Goal: Task Accomplishment & Management: Manage account settings

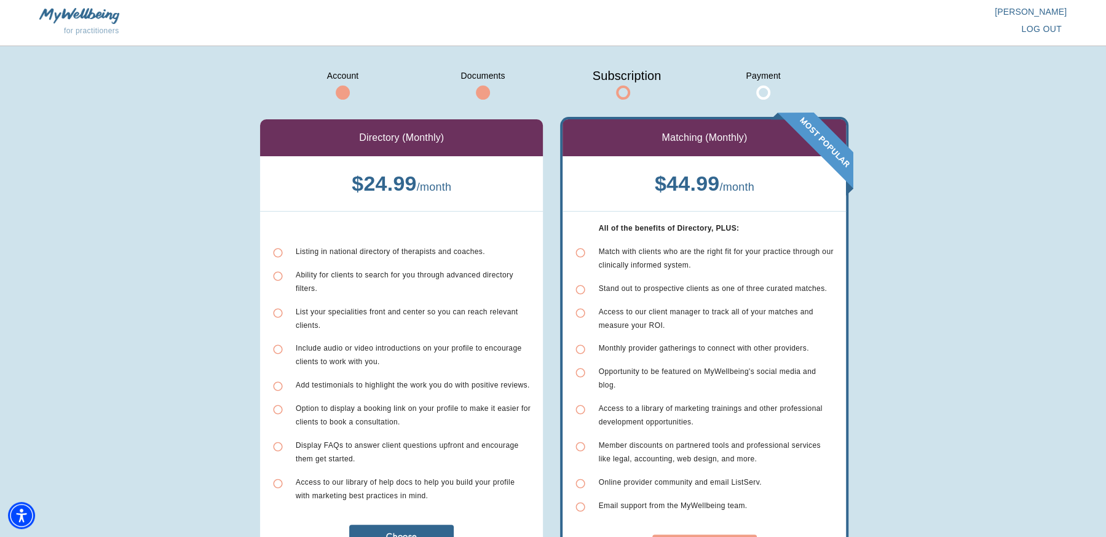
click at [1044, 28] on span "log out" at bounding box center [1042, 29] width 41 height 15
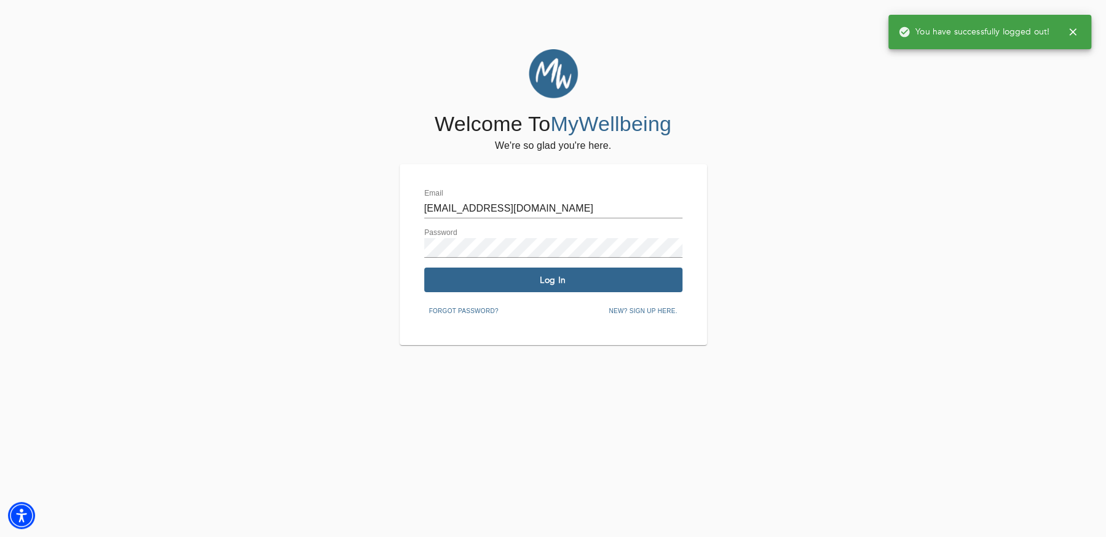
click at [494, 209] on input "alyssa@mywellbeing.com" at bounding box center [553, 209] width 258 height 20
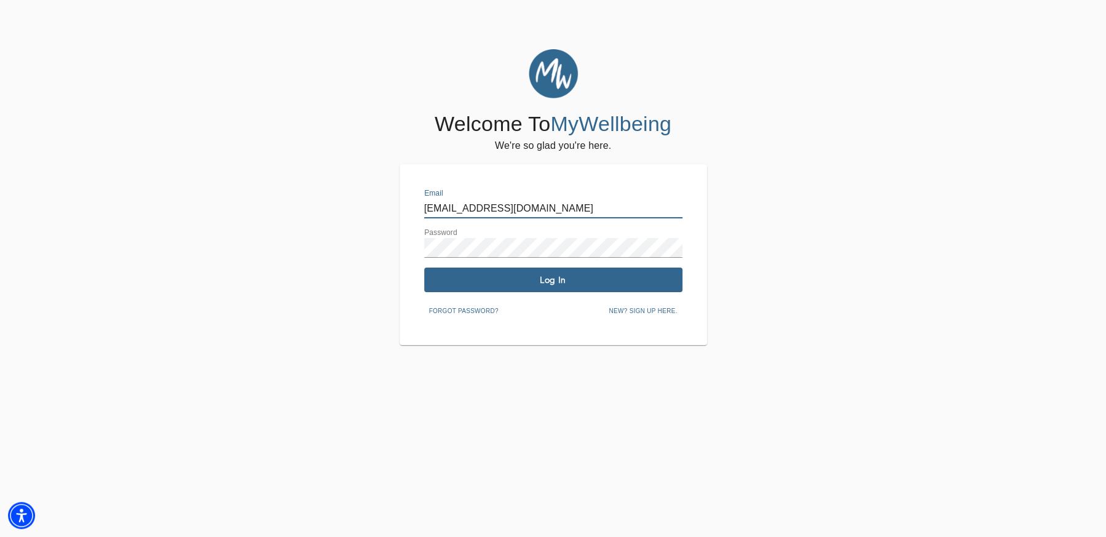
click at [494, 209] on input "alyssa@mywellbeing.com" at bounding box center [553, 209] width 258 height 20
type input "alyssa@mywellbeing.com"
click at [571, 277] on span "Log In" at bounding box center [553, 280] width 248 height 12
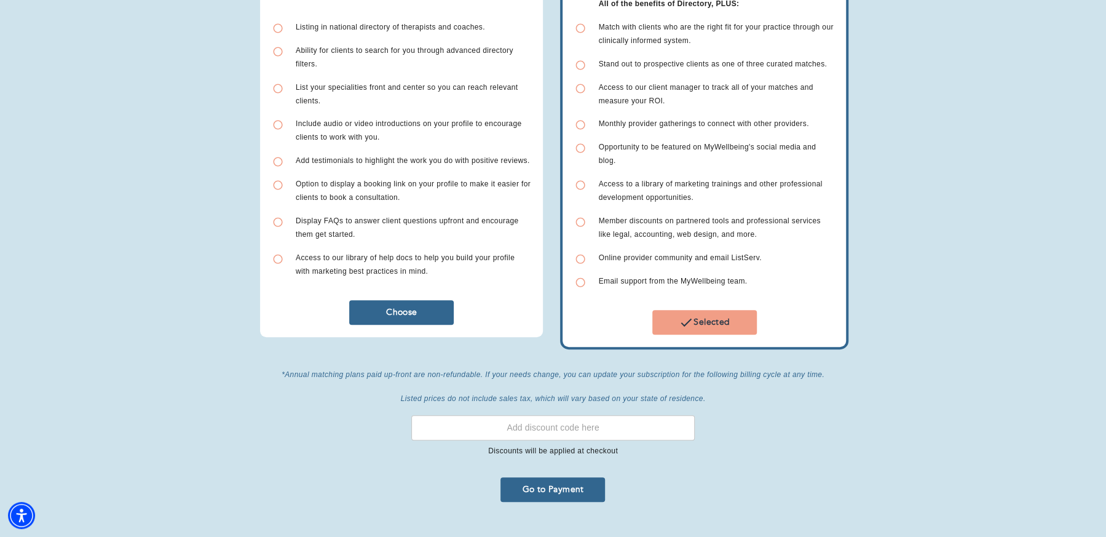
scroll to position [225, 0]
click at [551, 483] on span "Go to Payment" at bounding box center [553, 489] width 95 height 12
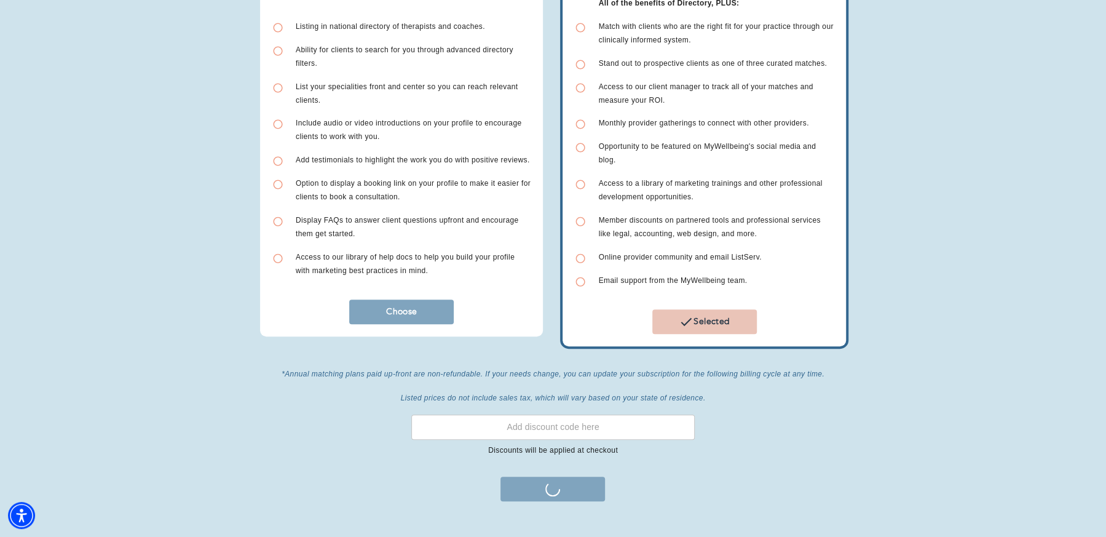
click at [583, 421] on input "text" at bounding box center [553, 427] width 284 height 25
paste input "RCWX3i98"
type input "RCWX3i98"
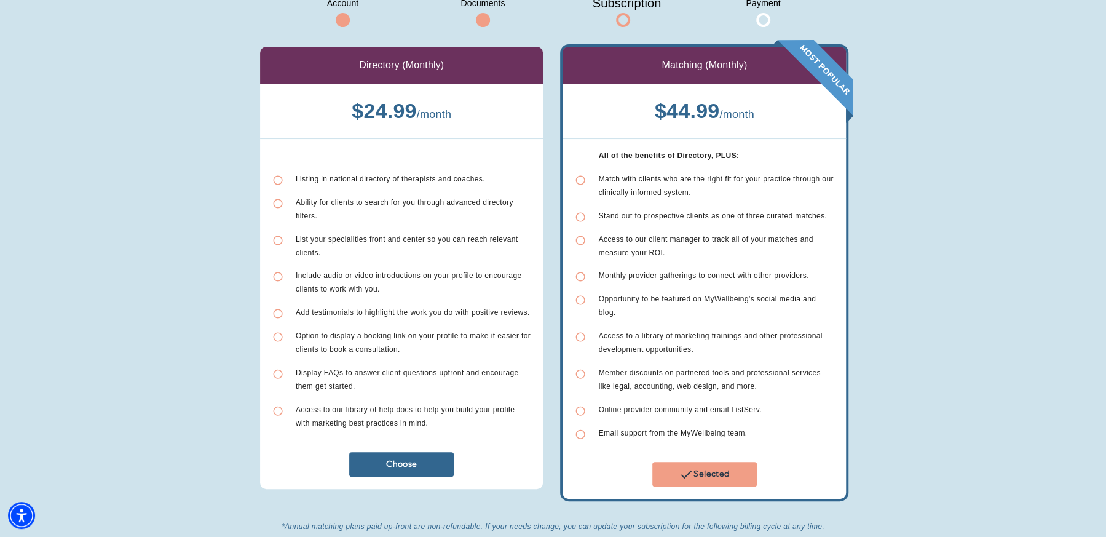
scroll to position [236, 0]
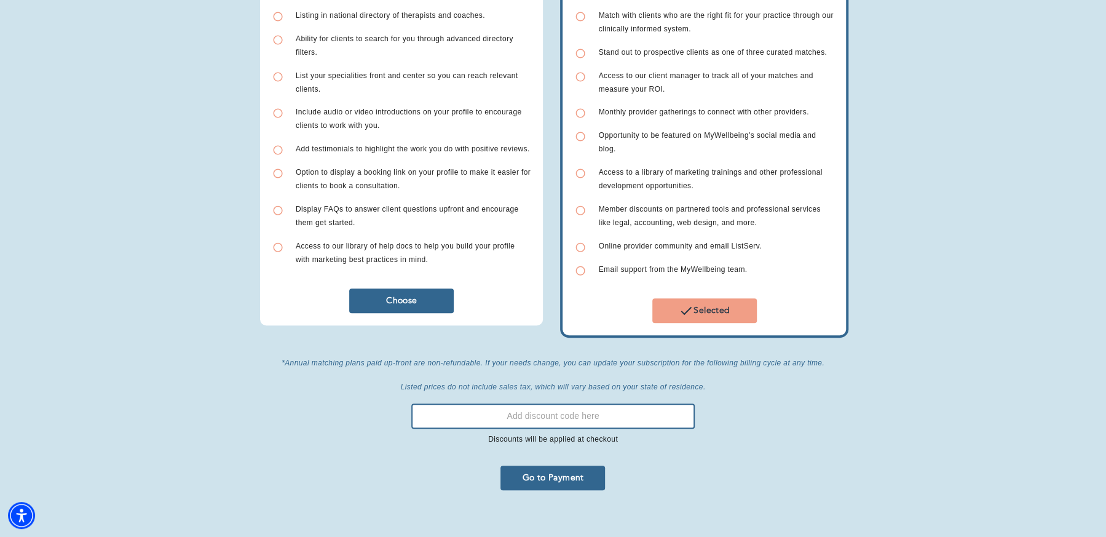
click at [563, 406] on input "text" at bounding box center [553, 415] width 284 height 25
paste input "RCWX3i98"
click at [570, 472] on span "Go to Payment" at bounding box center [553, 478] width 95 height 12
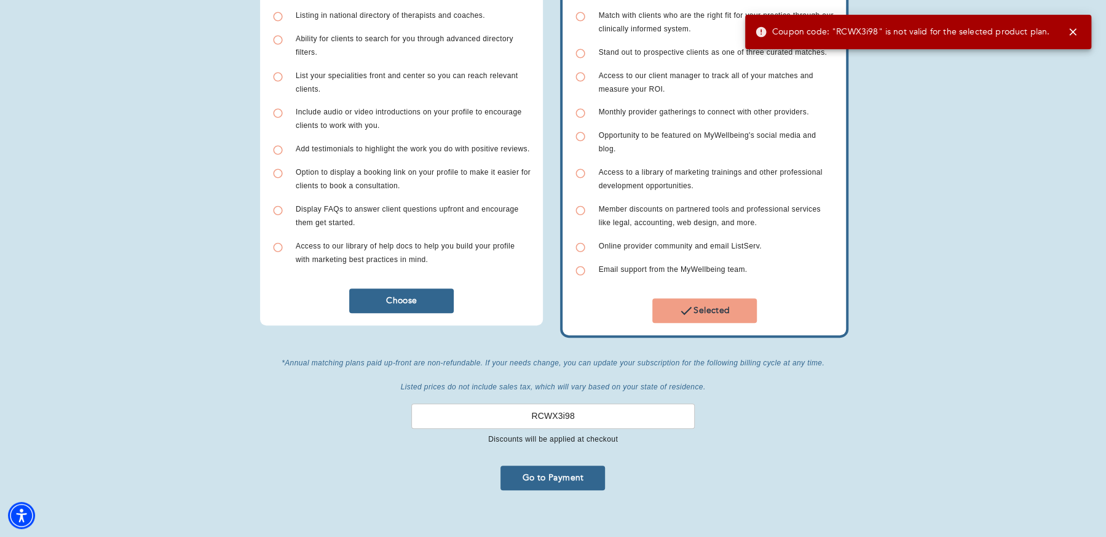
click at [612, 403] on input "RCWX3i98" at bounding box center [553, 415] width 284 height 25
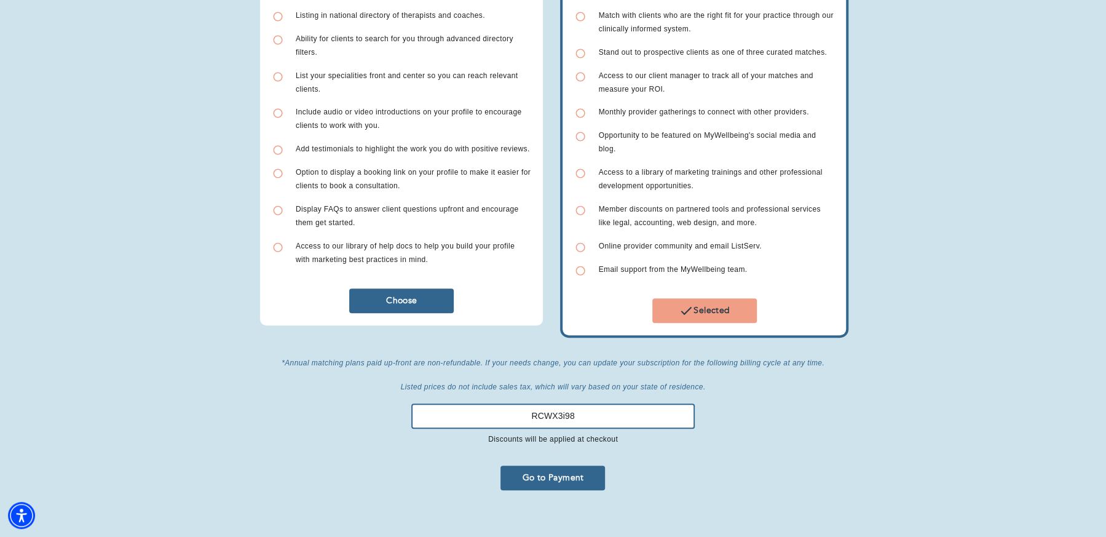
click at [612, 403] on input "RCWX3i98" at bounding box center [553, 415] width 284 height 25
type input "group account recovery"
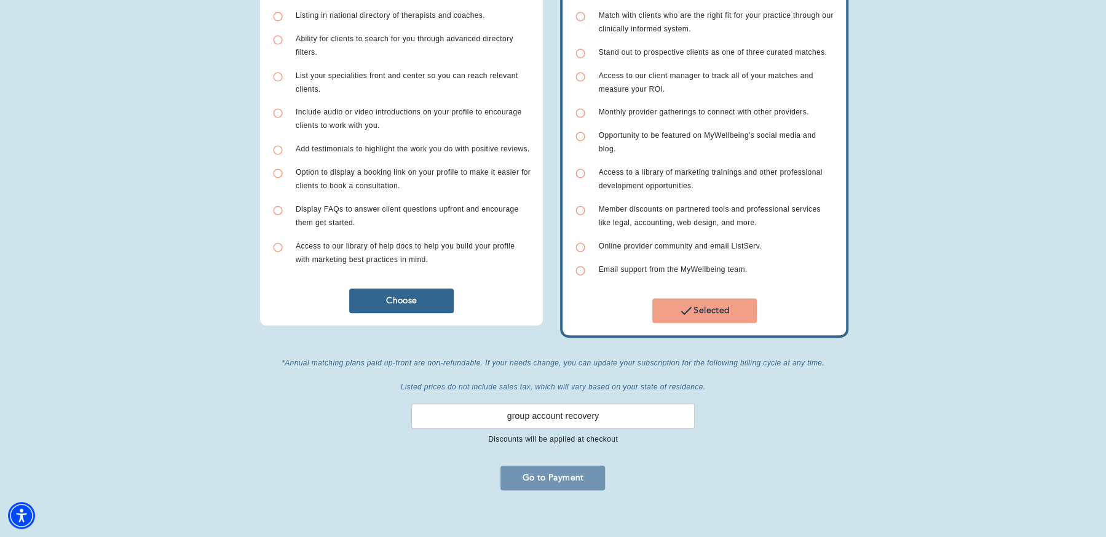
click at [561, 472] on span "Go to Payment" at bounding box center [553, 478] width 95 height 12
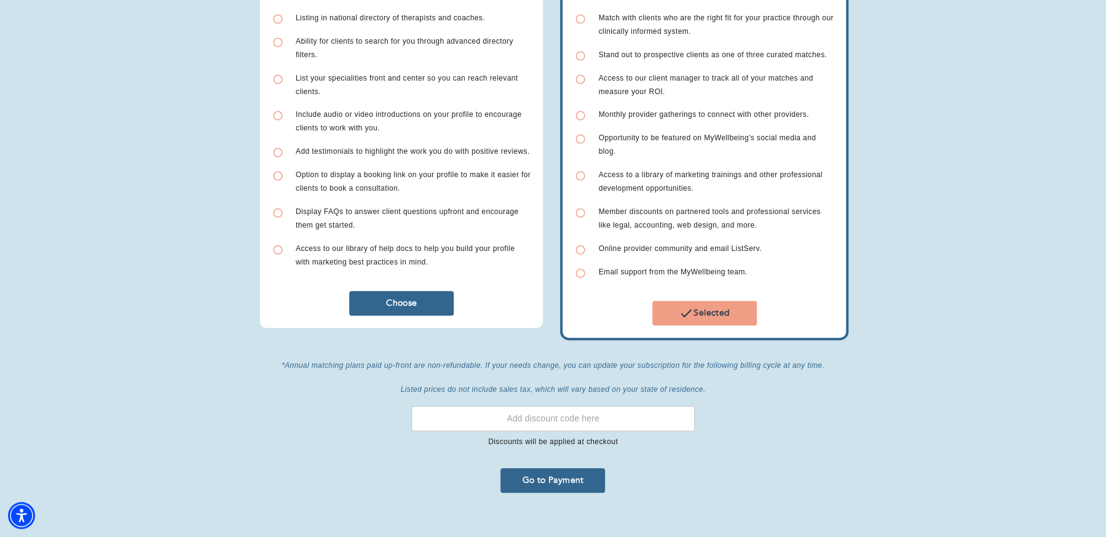
scroll to position [236, 0]
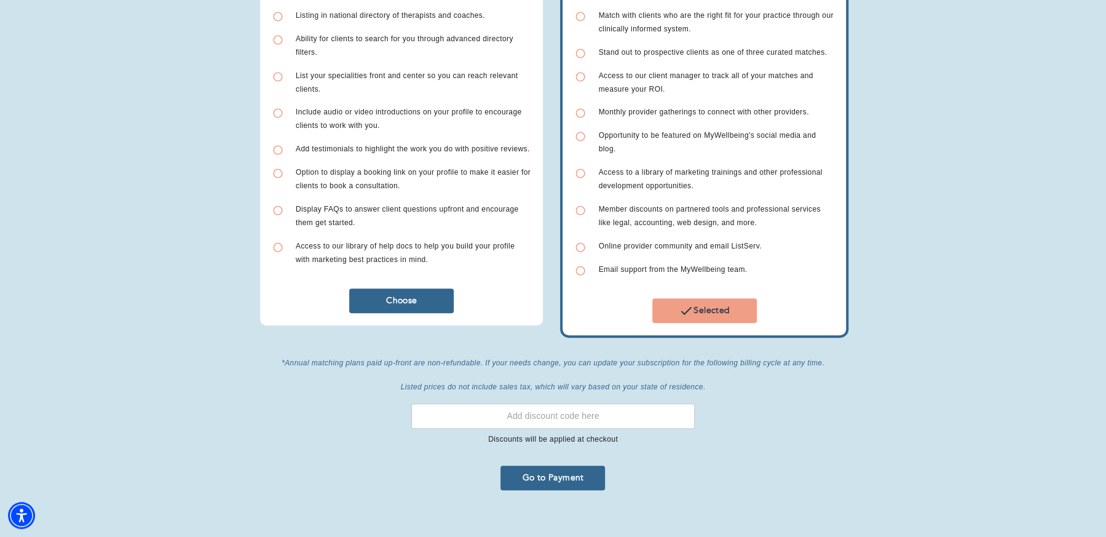
click at [494, 413] on input "text" at bounding box center [553, 415] width 284 height 25
type input "g"
type input "GROUP"
click at [564, 466] on button "Go to Payment" at bounding box center [553, 478] width 105 height 25
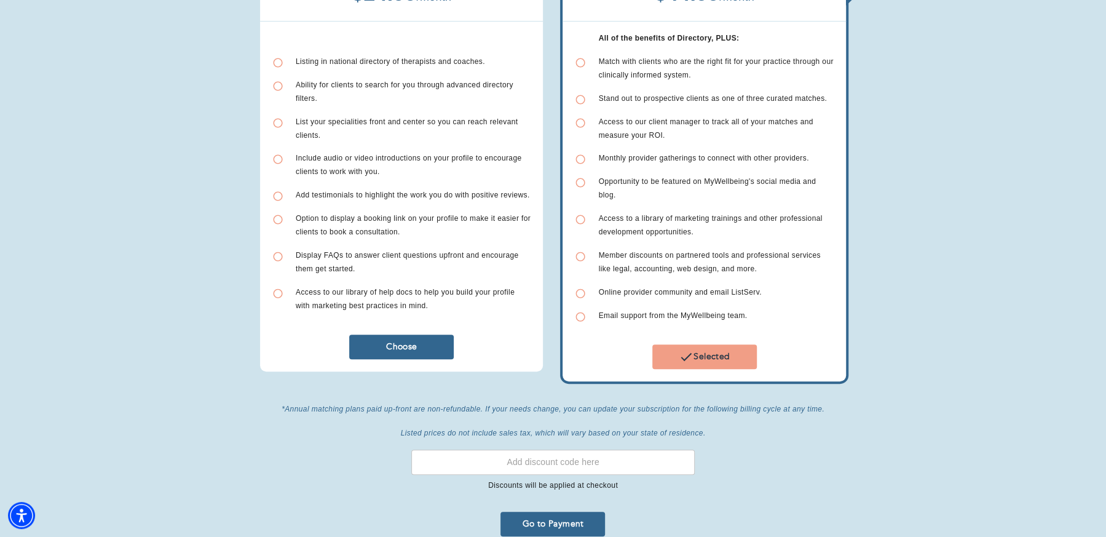
scroll to position [236, 0]
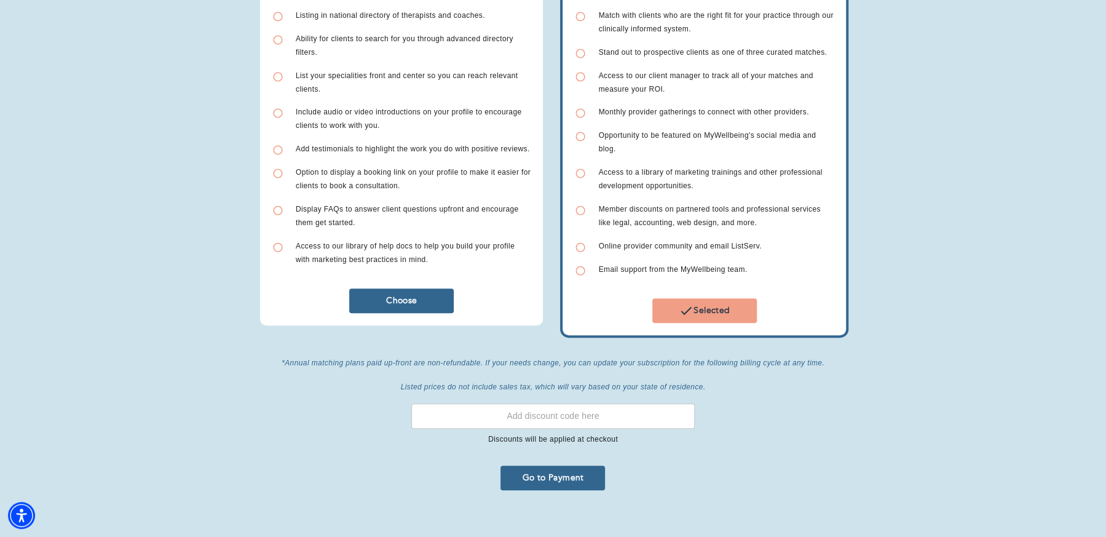
click at [547, 403] on input "text" at bounding box center [553, 415] width 284 height 25
paste input "rsXmKfIT"
click at [587, 472] on span "Go to Payment" at bounding box center [553, 478] width 95 height 12
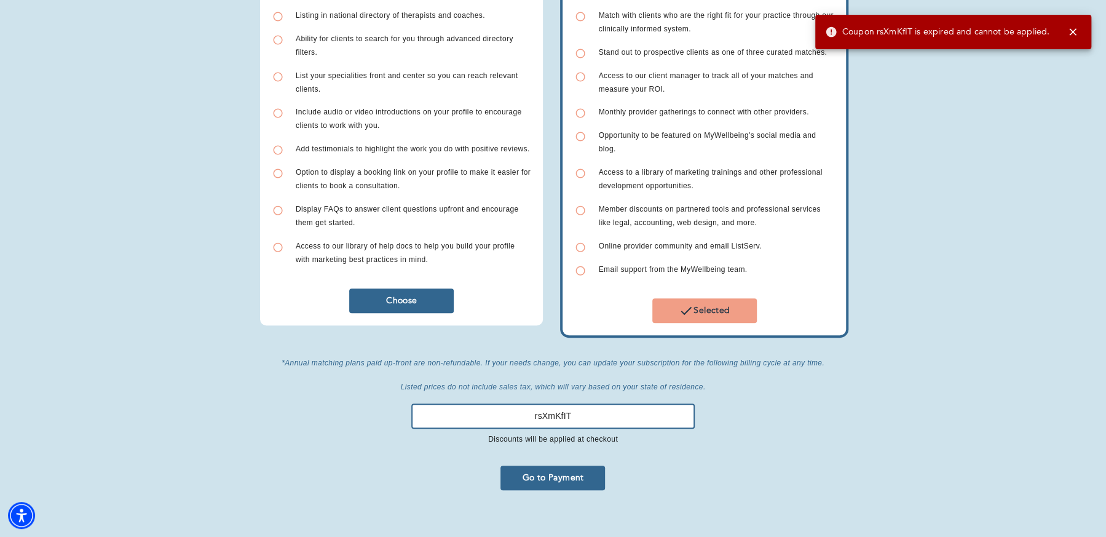
click at [576, 403] on input "rsXmKfIT" at bounding box center [553, 415] width 284 height 25
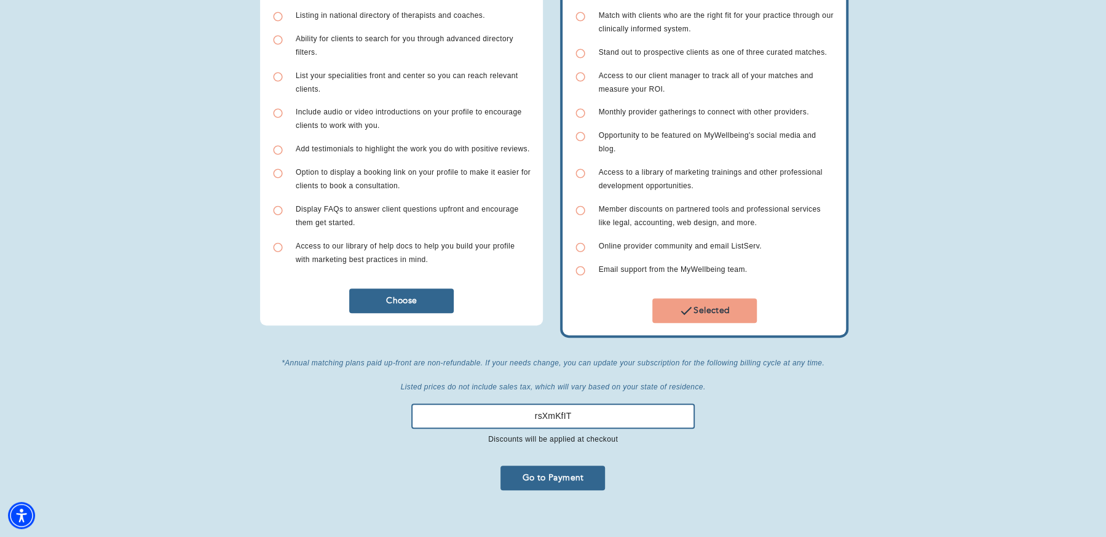
click at [576, 403] on input "rsXmKfIT" at bounding box center [553, 415] width 284 height 25
paste input "MWB1Month"
type input "MWB1Month"
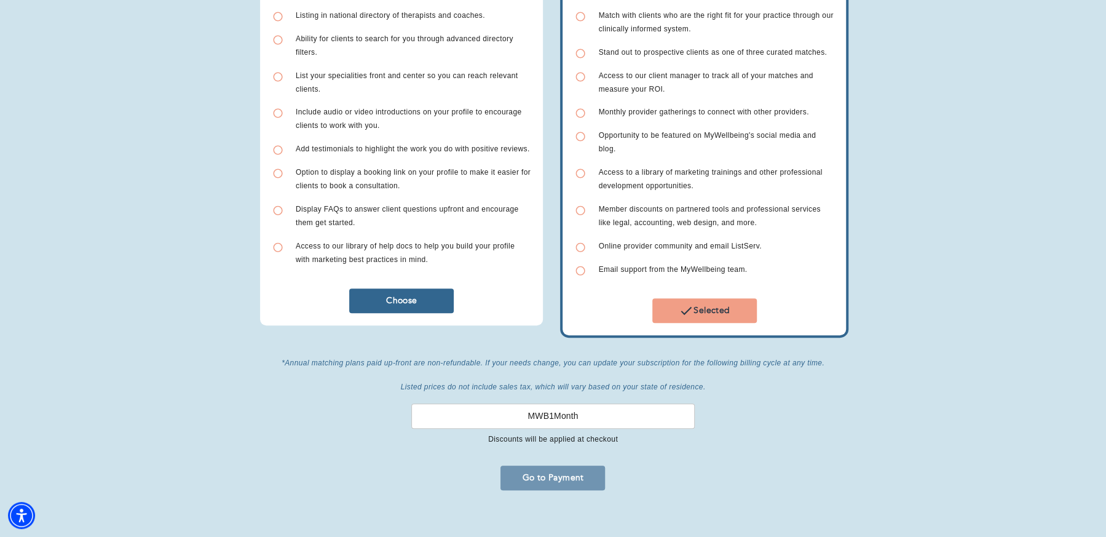
click at [572, 472] on span "Go to Payment" at bounding box center [553, 478] width 95 height 12
click at [575, 411] on input "MWB1Month" at bounding box center [553, 417] width 284 height 25
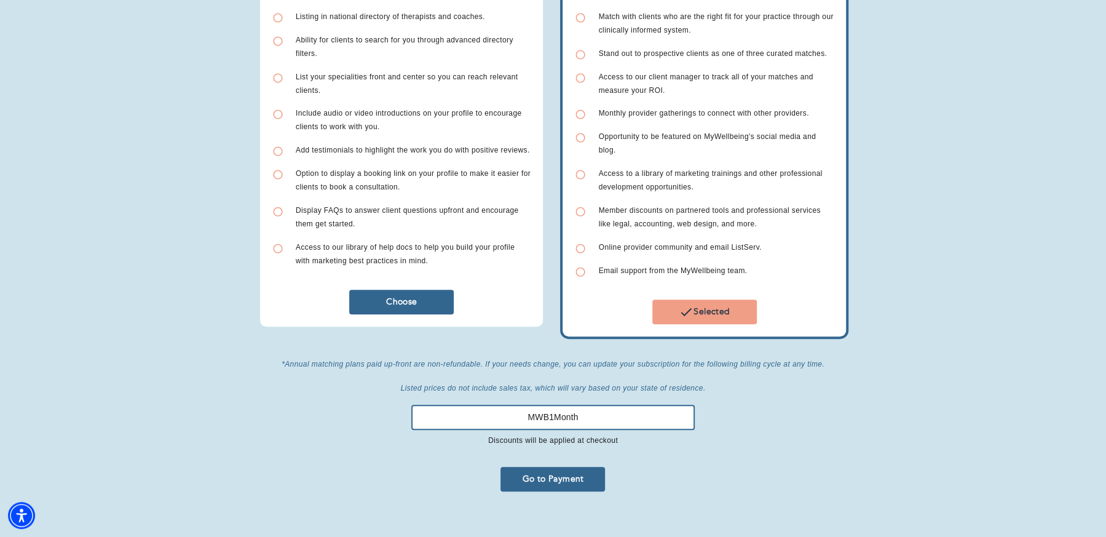
click at [575, 411] on input "MWB1Month" at bounding box center [553, 417] width 284 height 25
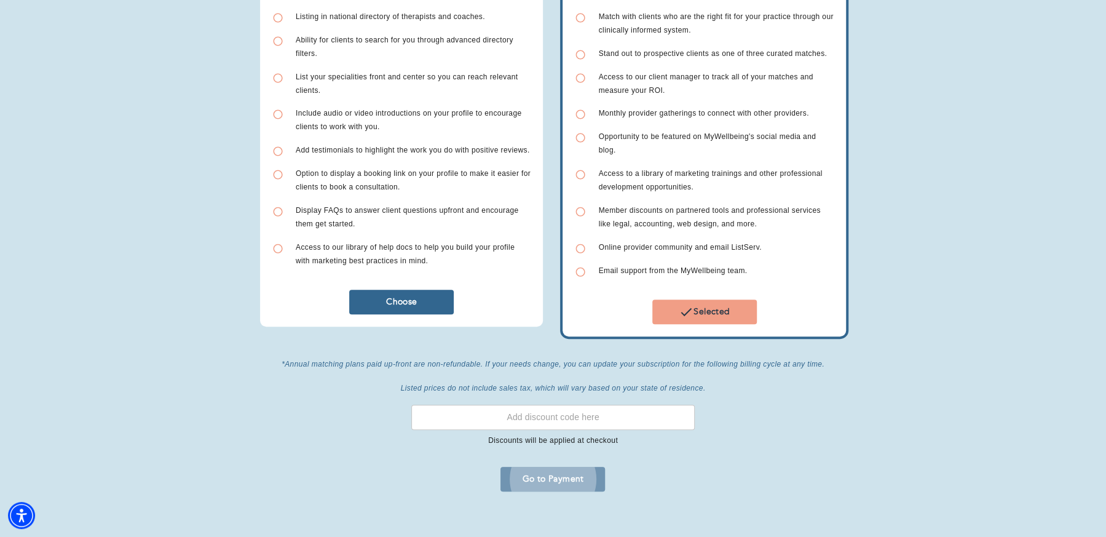
click at [566, 473] on span "Go to Payment" at bounding box center [553, 479] width 95 height 12
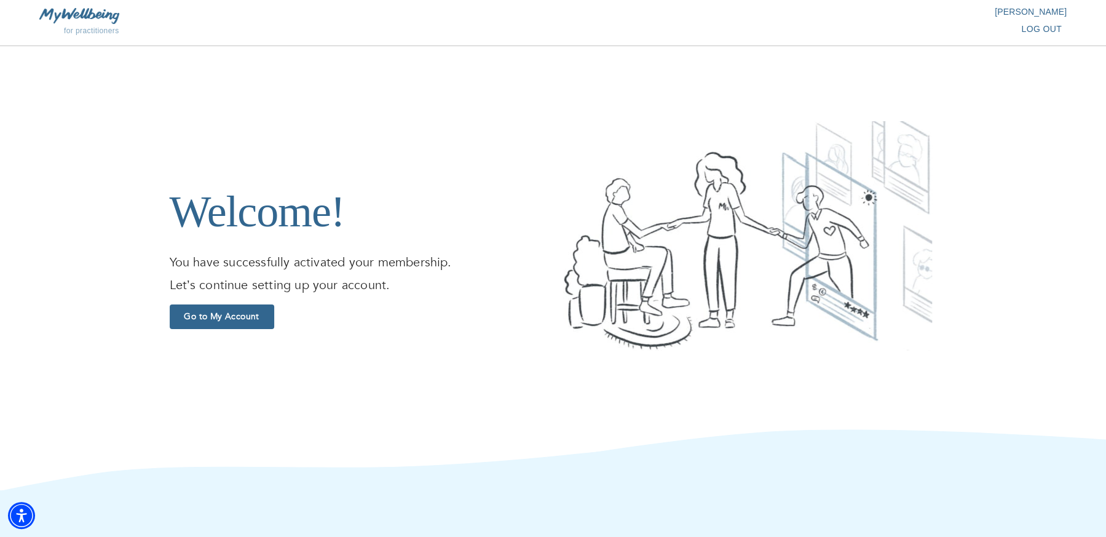
click at [241, 316] on span "Go to My Account" at bounding box center [222, 317] width 95 height 12
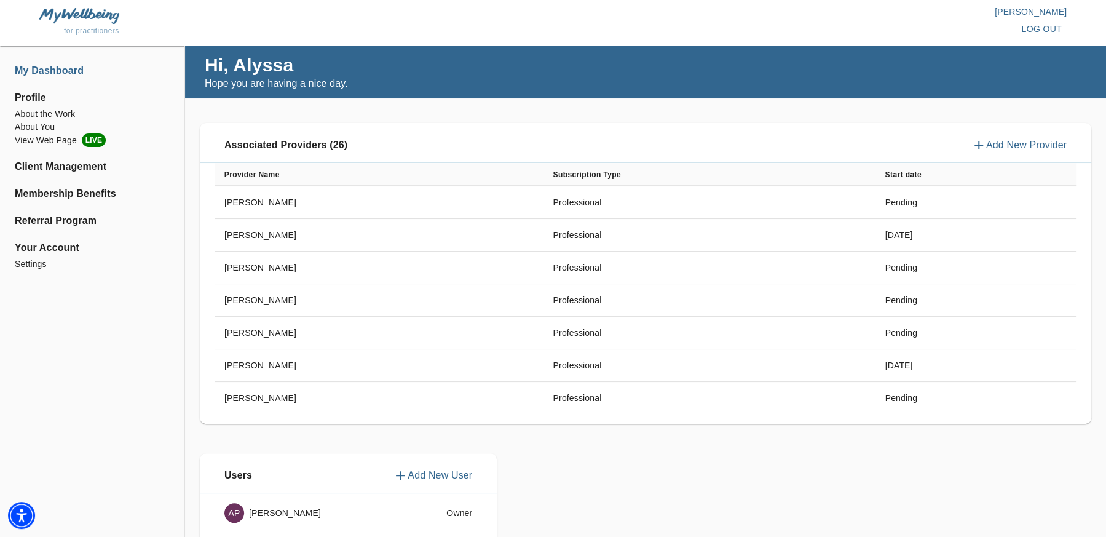
scroll to position [84, 0]
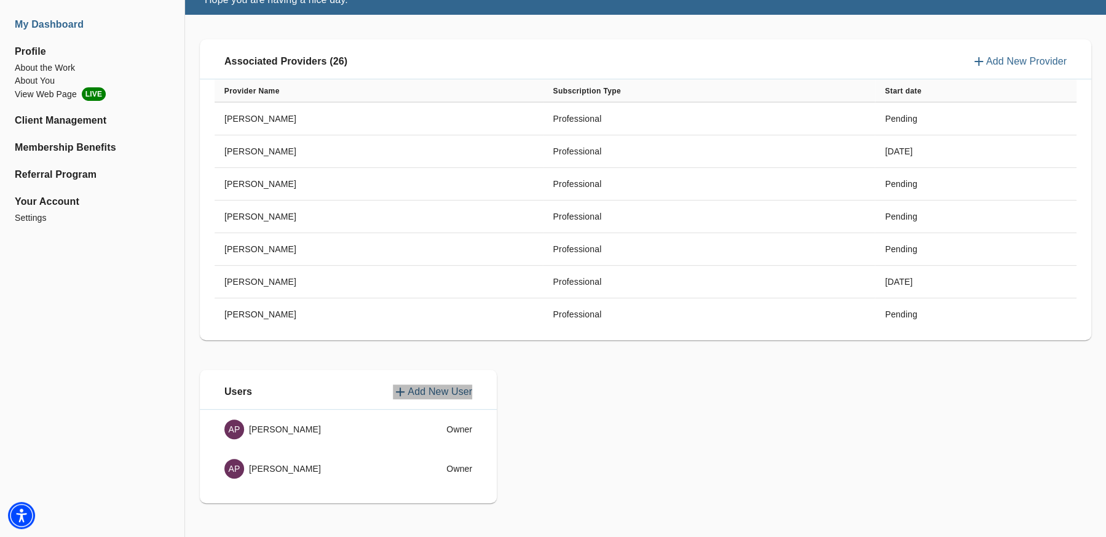
click at [451, 388] on p "Add New User" at bounding box center [440, 391] width 65 height 15
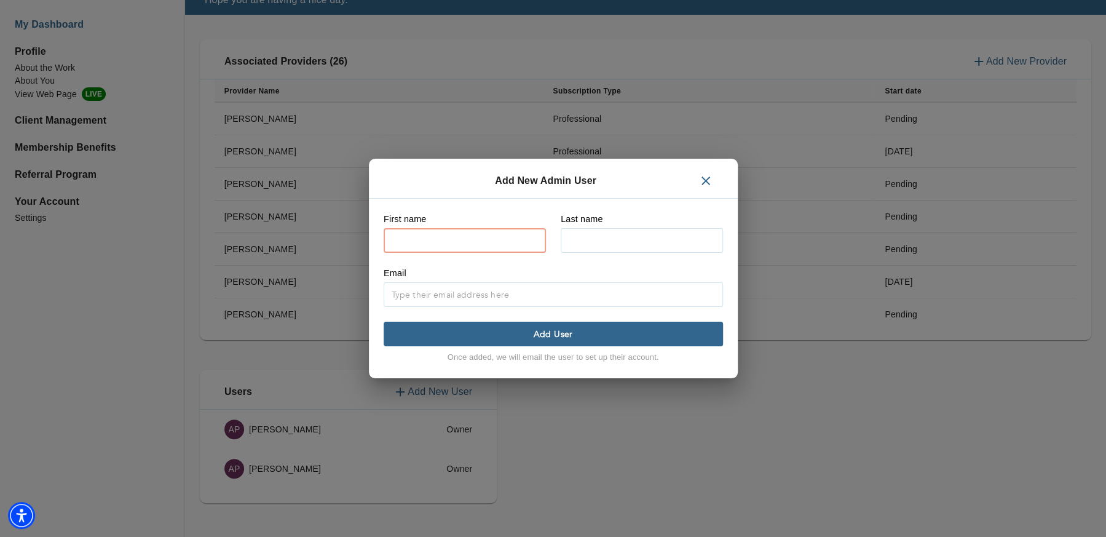
click at [466, 239] on input "text" at bounding box center [465, 240] width 162 height 25
type input "[PERSON_NAME]"
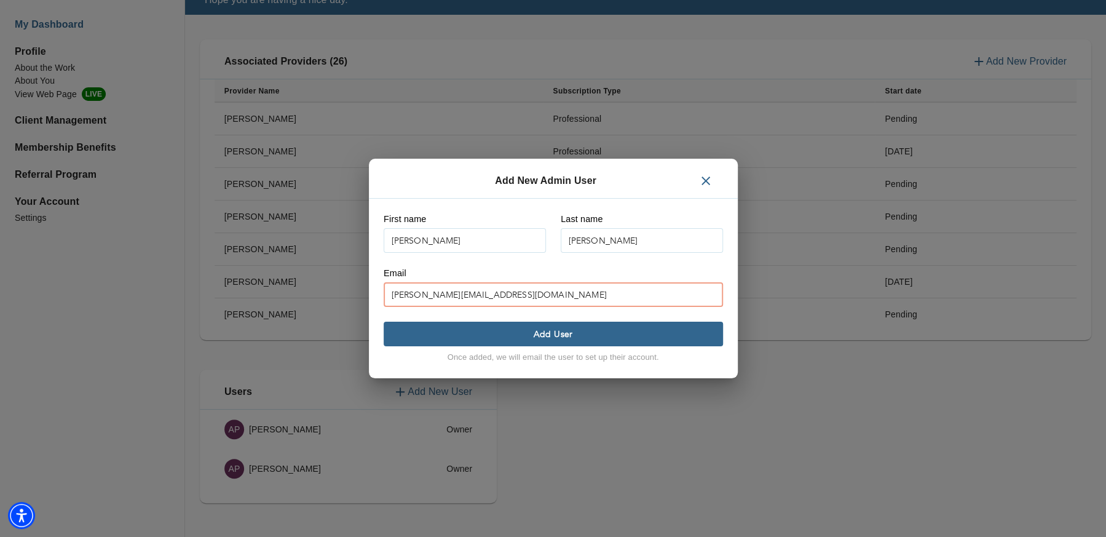
type input "[PERSON_NAME][EMAIL_ADDRESS][DOMAIN_NAME]"
click at [614, 331] on span "Add User" at bounding box center [554, 334] width 330 height 12
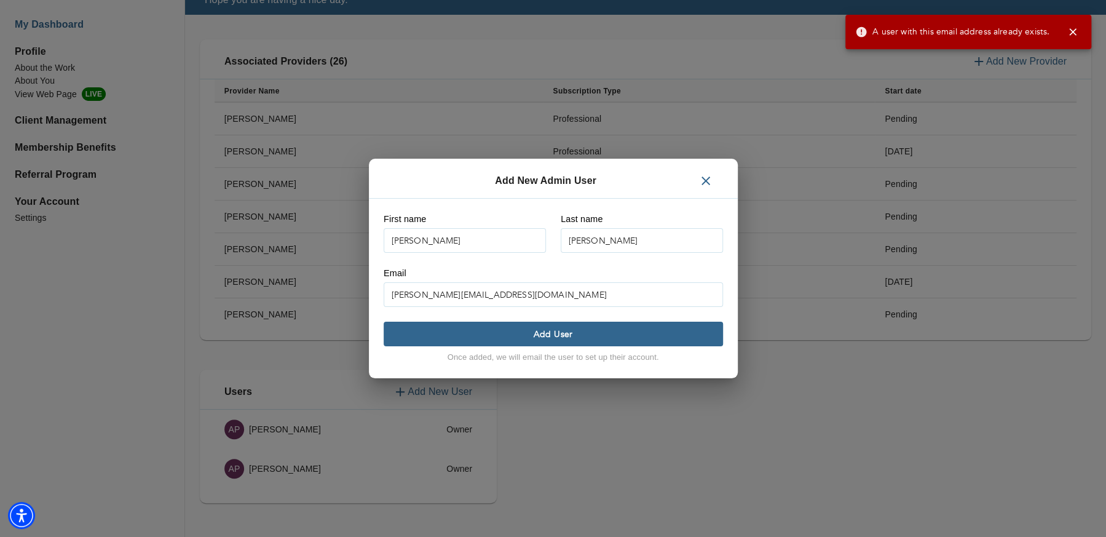
click at [707, 182] on icon "button" at bounding box center [706, 181] width 9 height 9
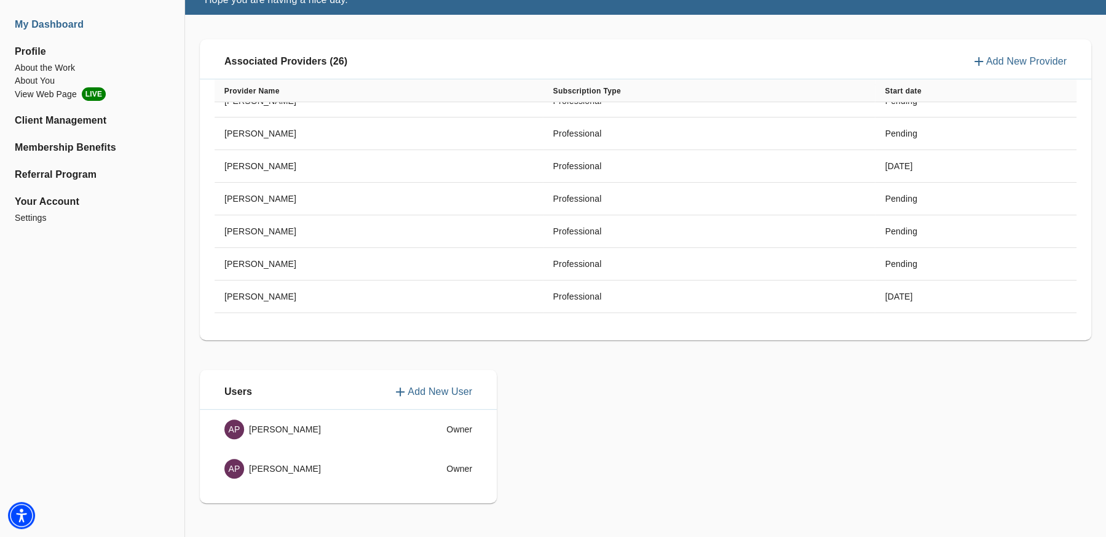
scroll to position [619, 0]
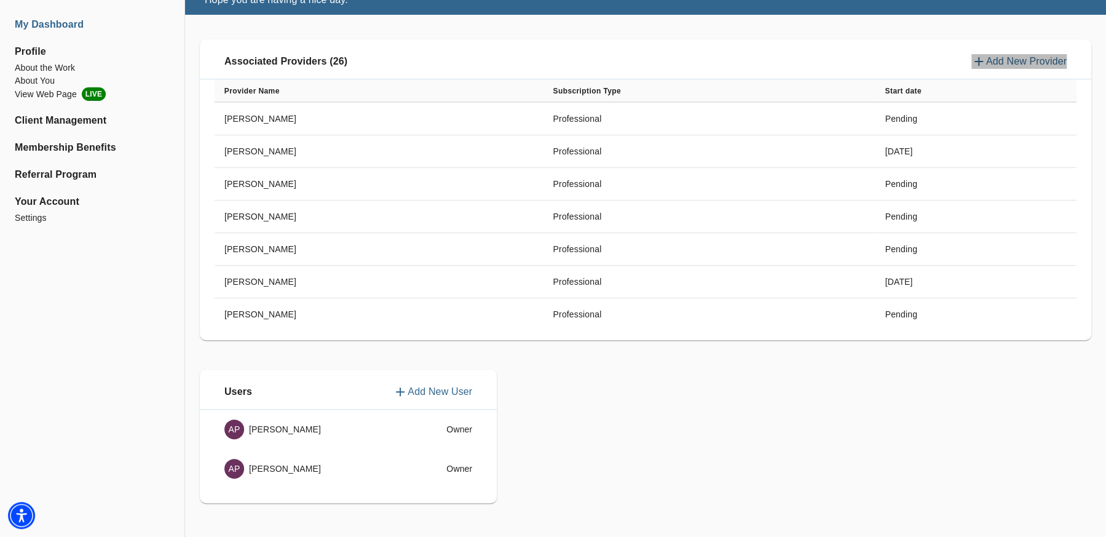
click at [1027, 57] on p "Add New Provider" at bounding box center [1027, 61] width 81 height 15
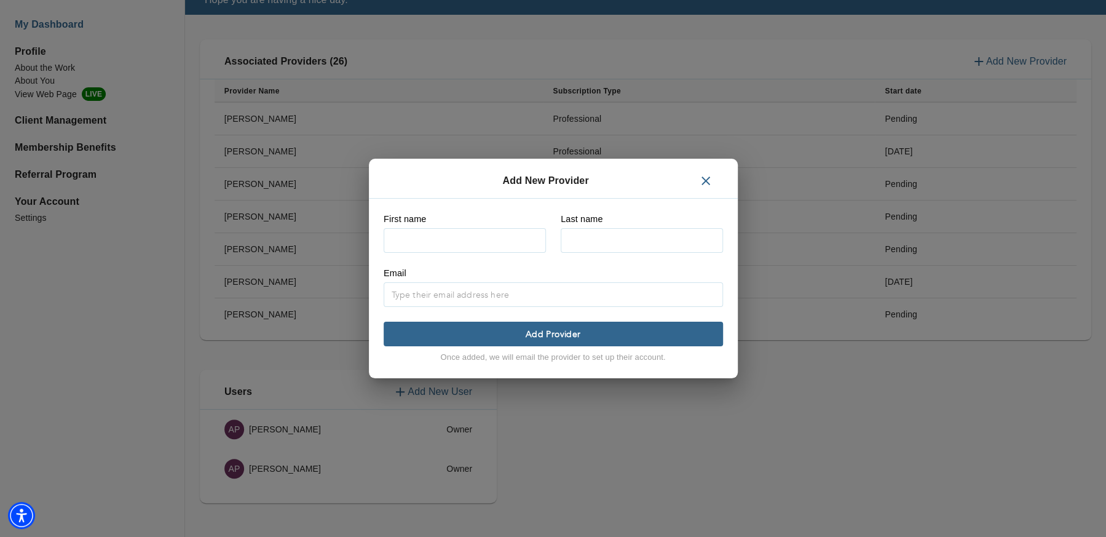
click at [486, 225] on div at bounding box center [465, 238] width 162 height 30
type input "[PERSON_NAME]"
type input "Syriac"
paste input "[PERSON_NAME][EMAIL_ADDRESS][DOMAIN_NAME]"
type input "[PERSON_NAME][EMAIL_ADDRESS][DOMAIN_NAME]"
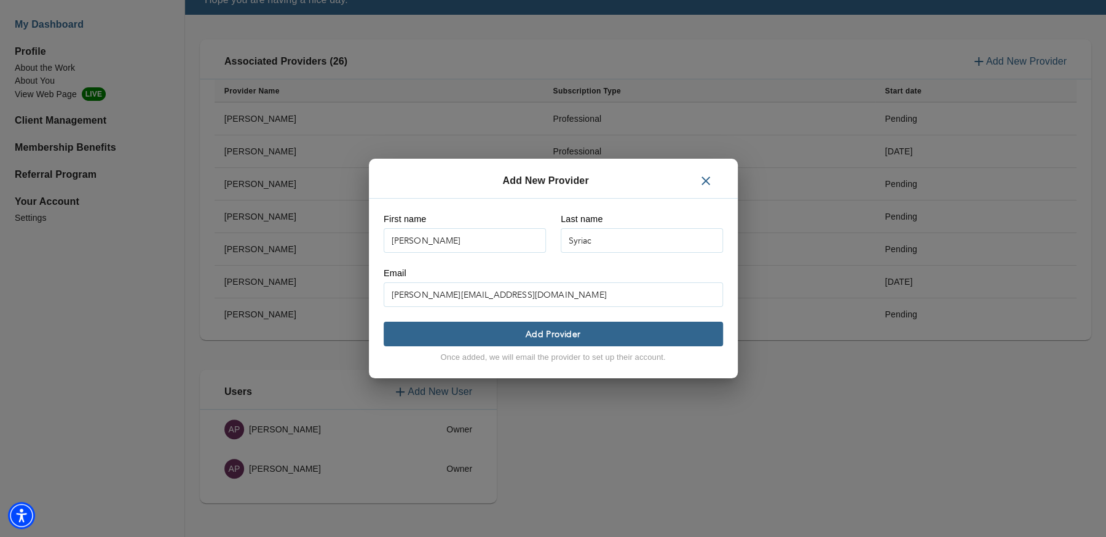
click at [592, 333] on span "Add Provider" at bounding box center [554, 334] width 330 height 12
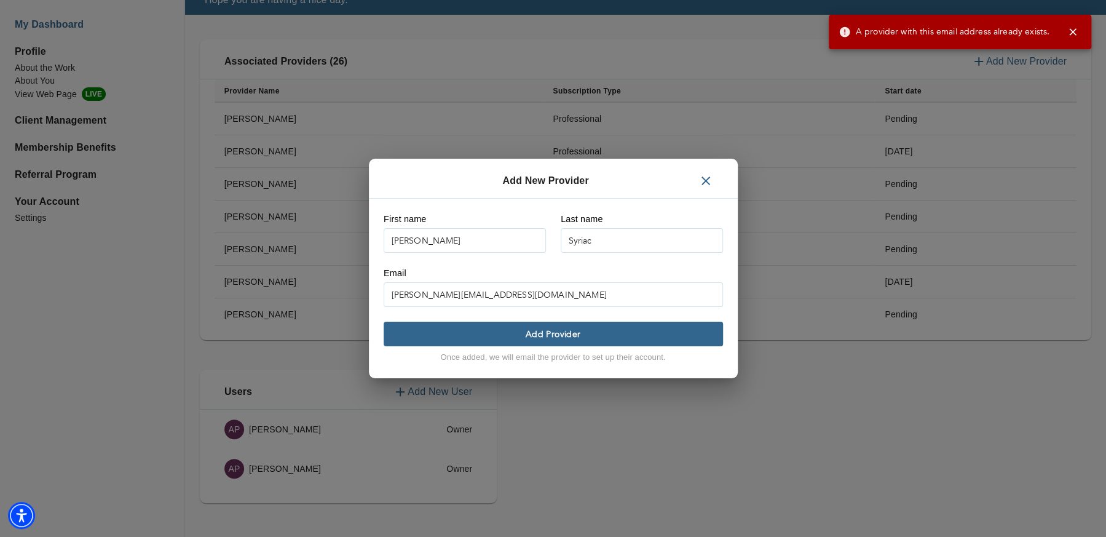
click at [588, 279] on div "[PERSON_NAME][EMAIL_ADDRESS][DOMAIN_NAME]" at bounding box center [554, 292] width 340 height 30
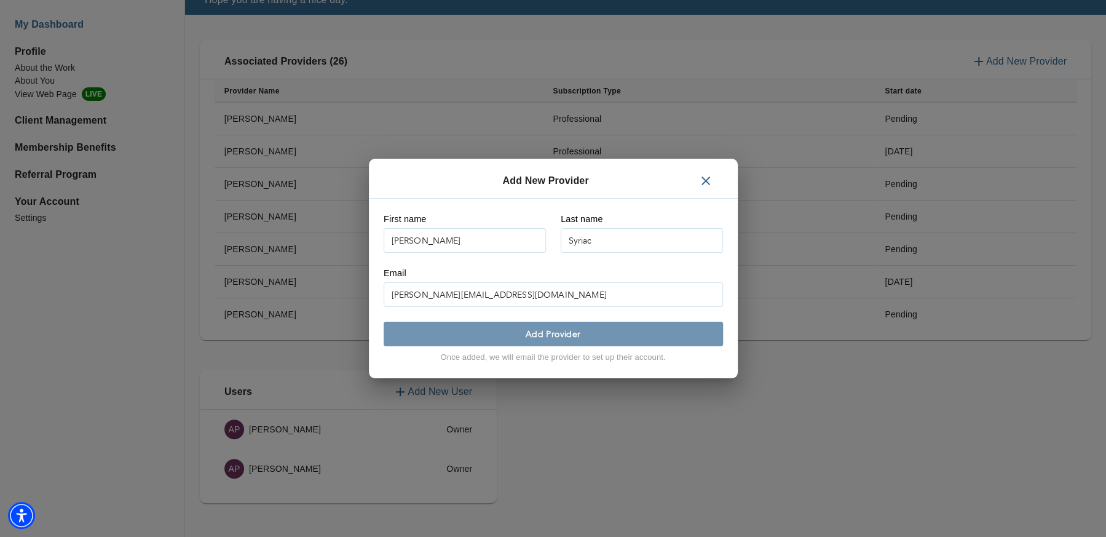
click at [563, 335] on span "Add Provider" at bounding box center [554, 334] width 330 height 12
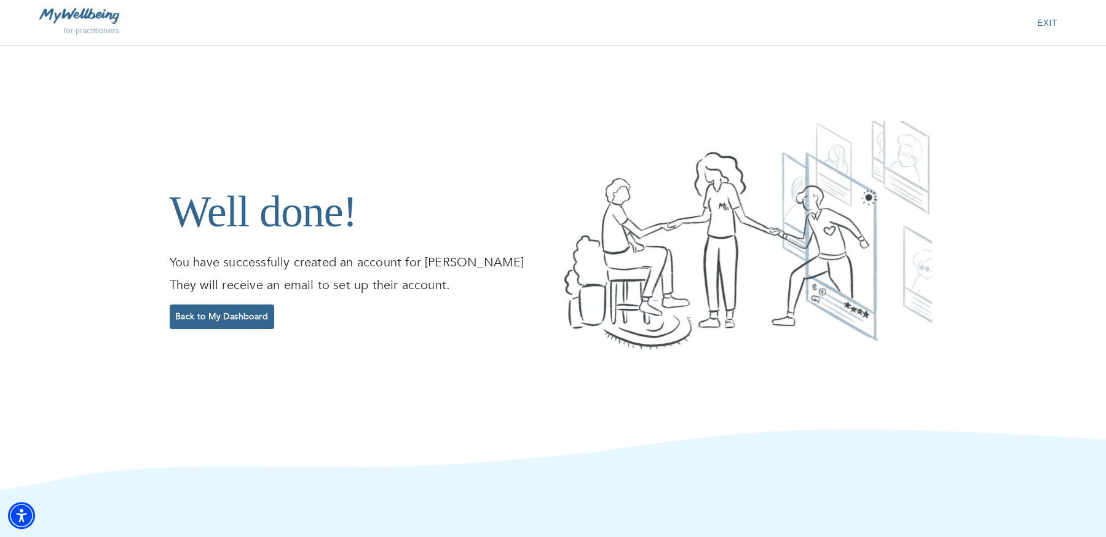
click at [193, 318] on span "Back to My Dashboard" at bounding box center [222, 317] width 95 height 12
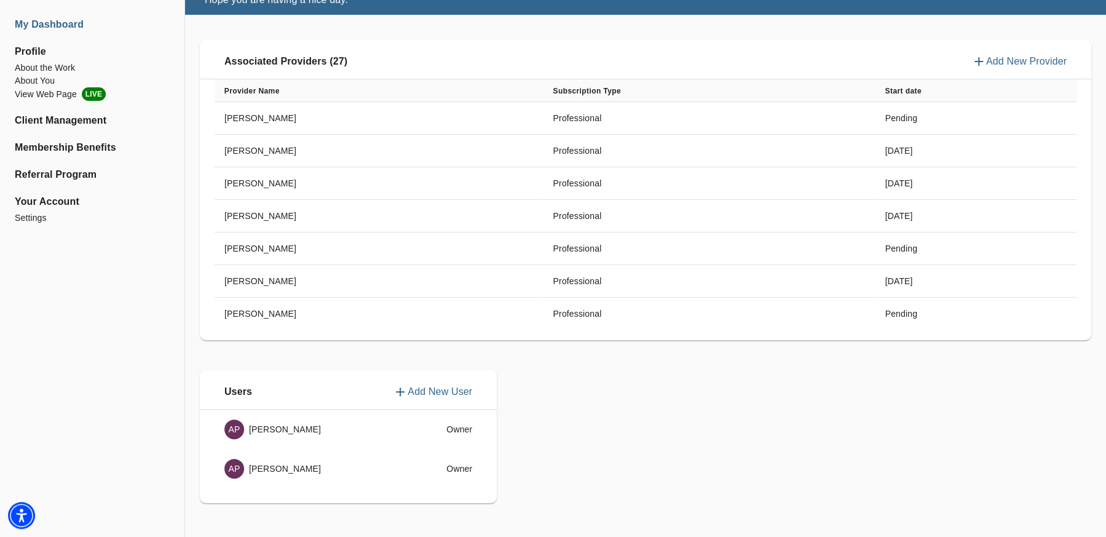
click at [1017, 60] on p "Add New Provider" at bounding box center [1027, 61] width 81 height 15
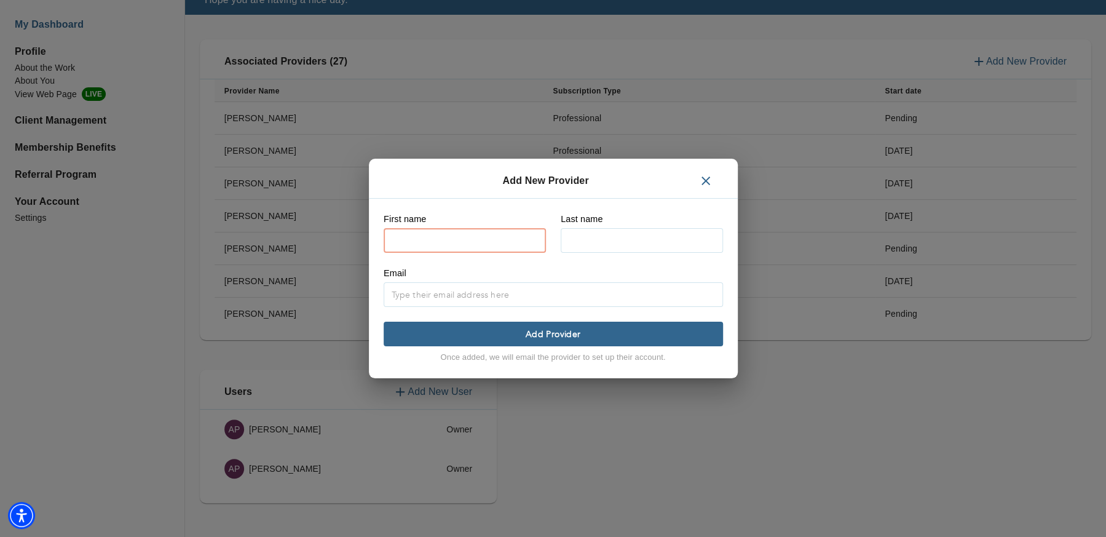
click at [493, 234] on input "text" at bounding box center [465, 240] width 162 height 25
click at [464, 240] on input "Mnira" at bounding box center [465, 240] width 162 height 25
type input "Mira"
type input "[PERSON_NAME]"
click at [460, 292] on input "text" at bounding box center [554, 294] width 340 height 25
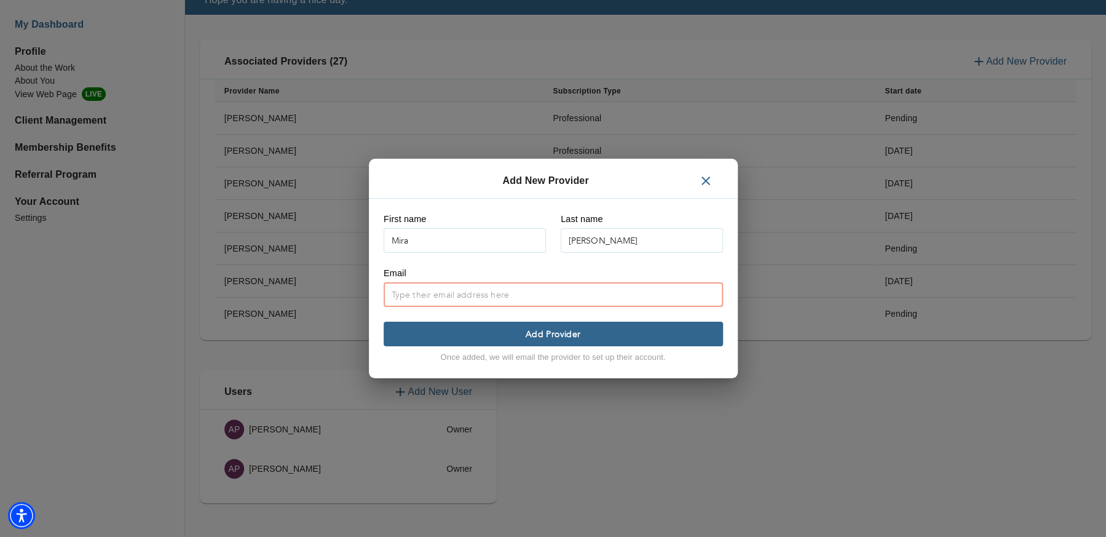
paste input "[EMAIL_ADDRESS][PERSON_NAME][DOMAIN_NAME]"
type input "[EMAIL_ADDRESS][PERSON_NAME][DOMAIN_NAME]"
click at [560, 330] on span "Add Provider" at bounding box center [554, 334] width 330 height 12
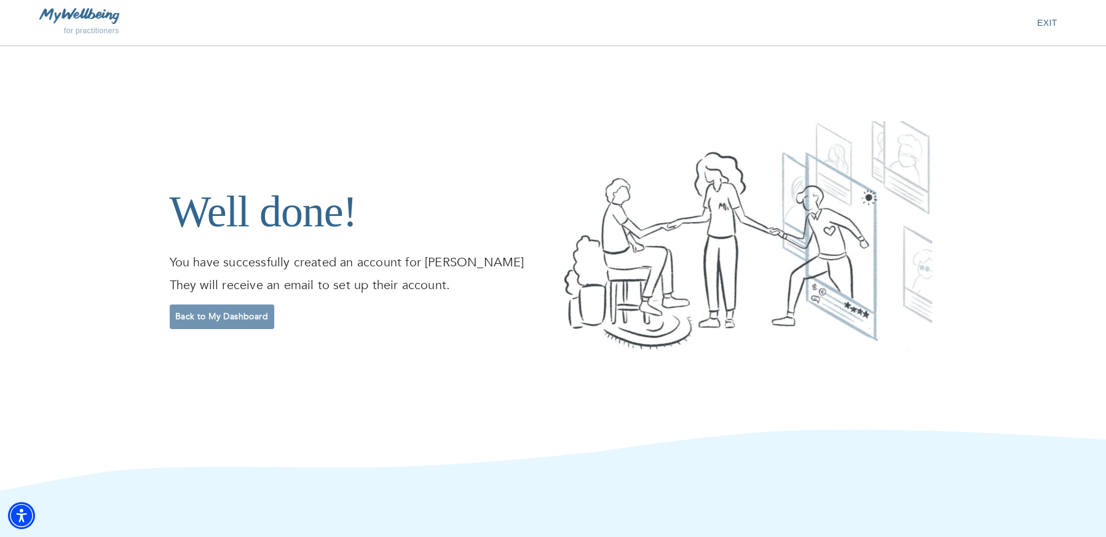
click at [234, 322] on button "Back to My Dashboard" at bounding box center [222, 316] width 105 height 25
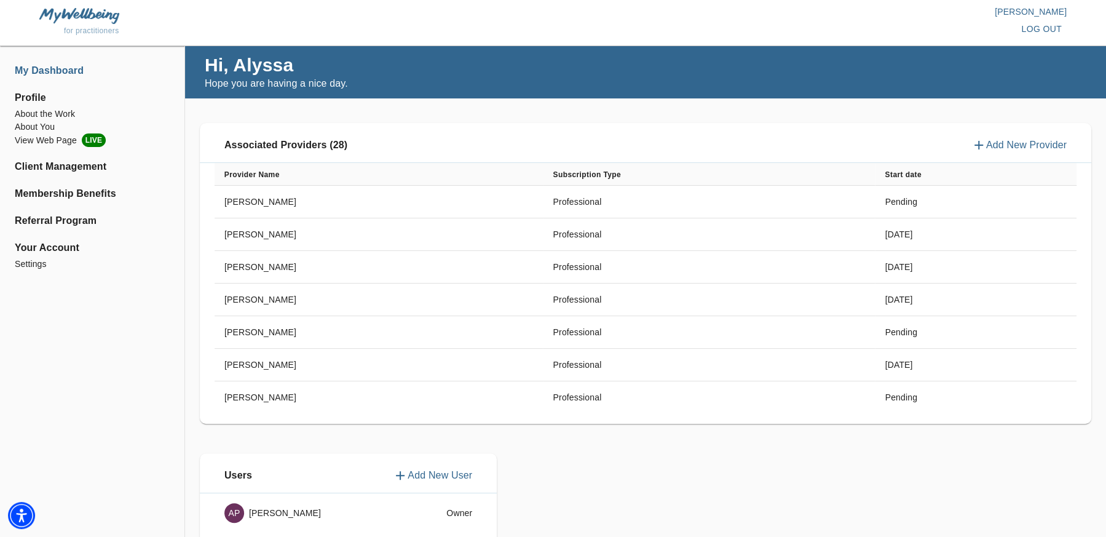
click at [1051, 143] on p "Add New Provider" at bounding box center [1027, 145] width 81 height 15
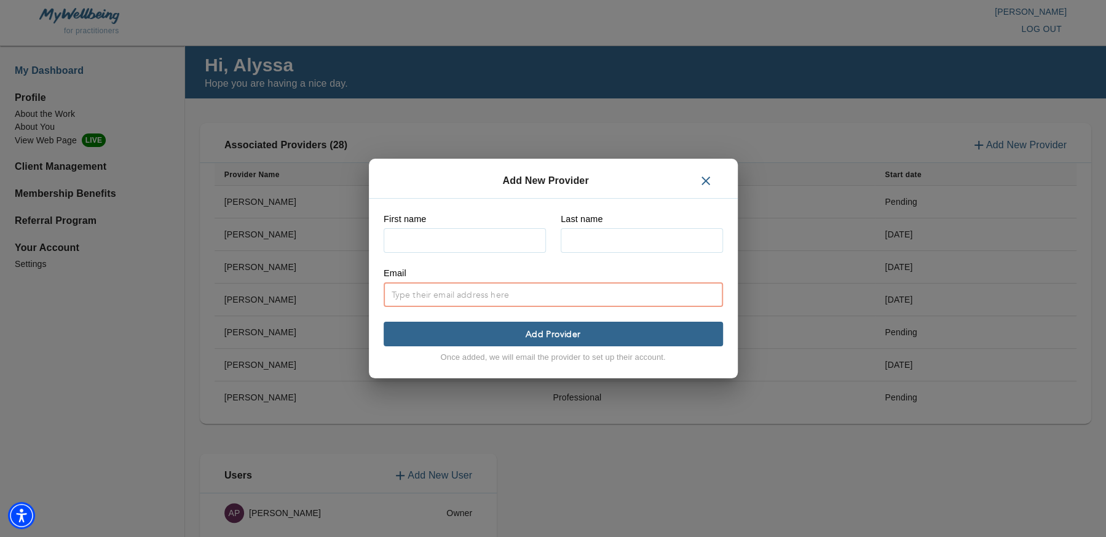
click at [447, 293] on input "text" at bounding box center [554, 294] width 340 height 25
paste input "[EMAIL_ADDRESS][DOMAIN_NAME]"
type input "[EMAIL_ADDRESS][DOMAIN_NAME]"
click at [453, 233] on input "text" at bounding box center [465, 240] width 162 height 25
type input "Bethanie"
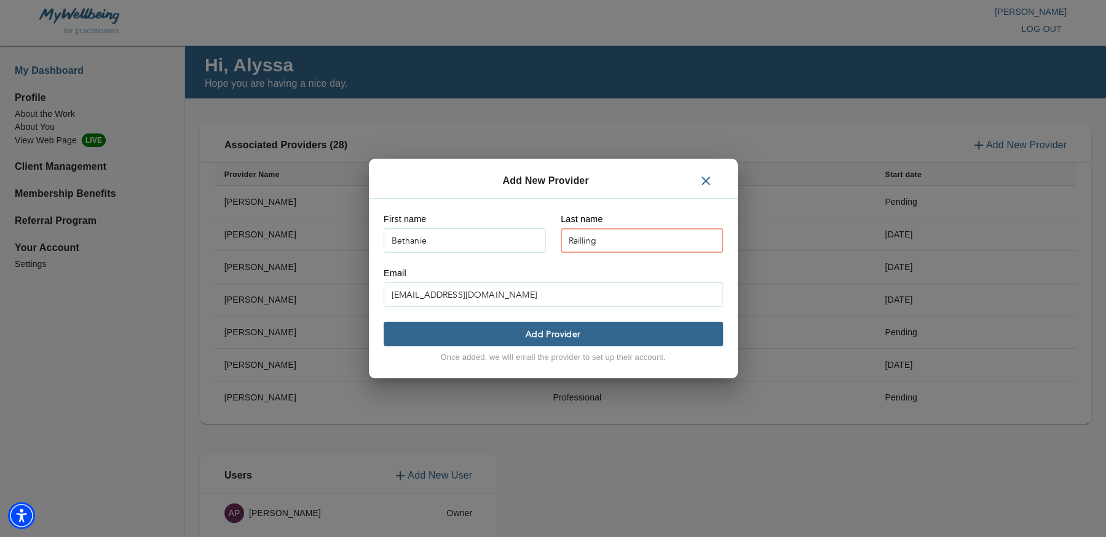
type input "Railling"
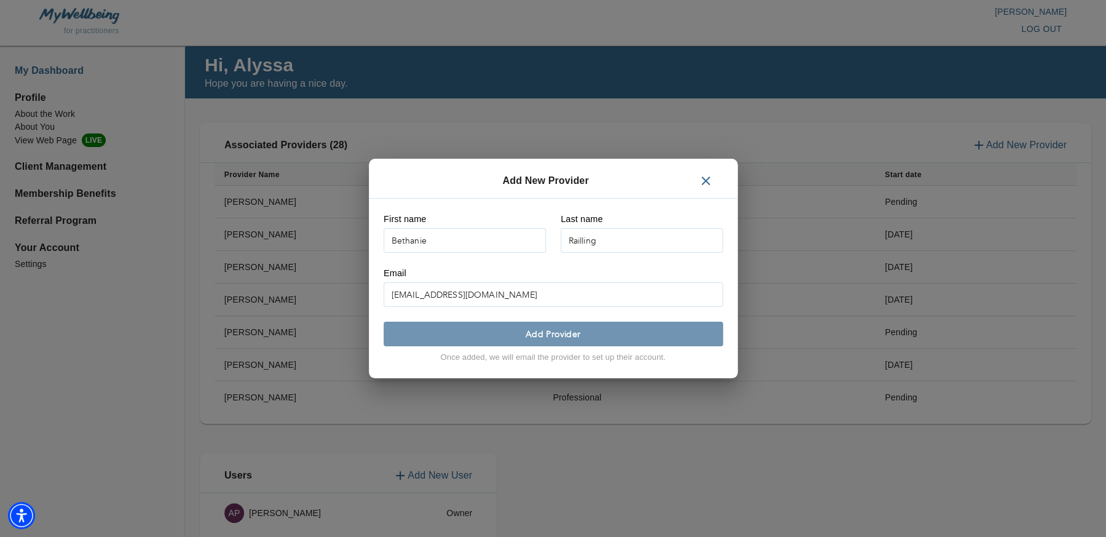
click at [594, 330] on span "Add Provider" at bounding box center [554, 334] width 330 height 12
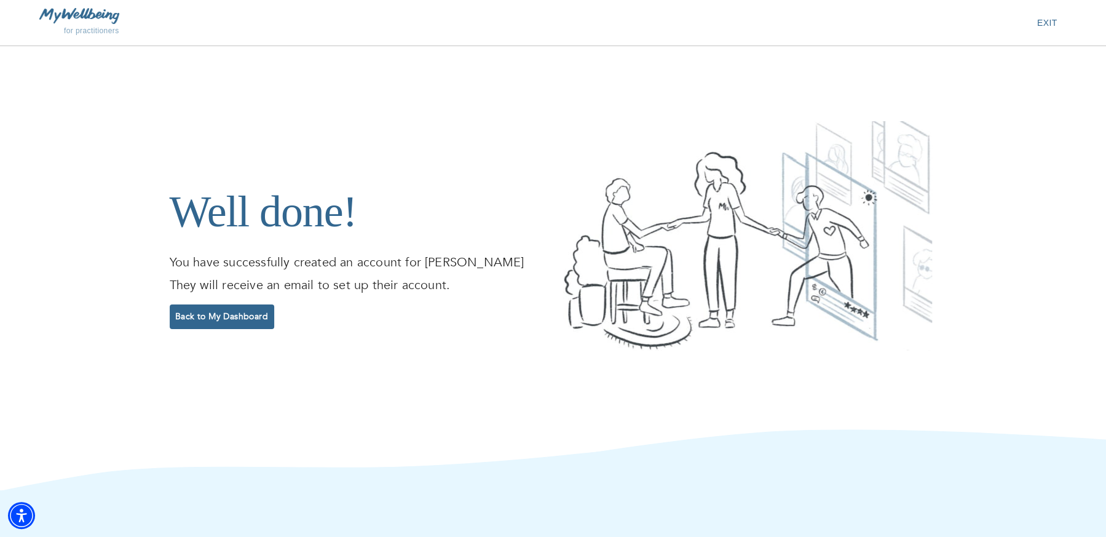
click at [209, 317] on span "Back to My Dashboard" at bounding box center [222, 317] width 95 height 12
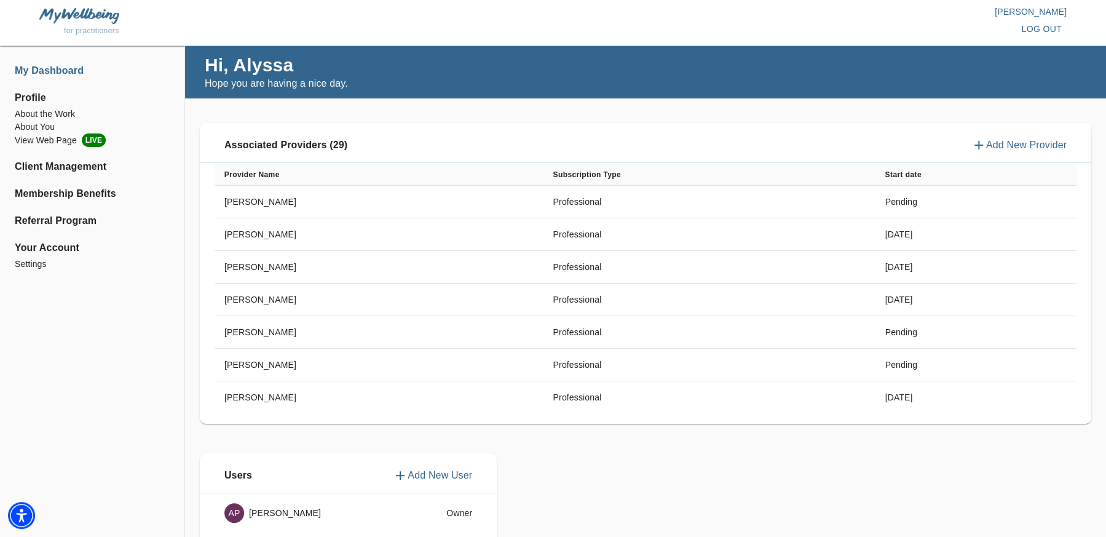
click at [1023, 140] on p "Add New Provider" at bounding box center [1027, 145] width 81 height 15
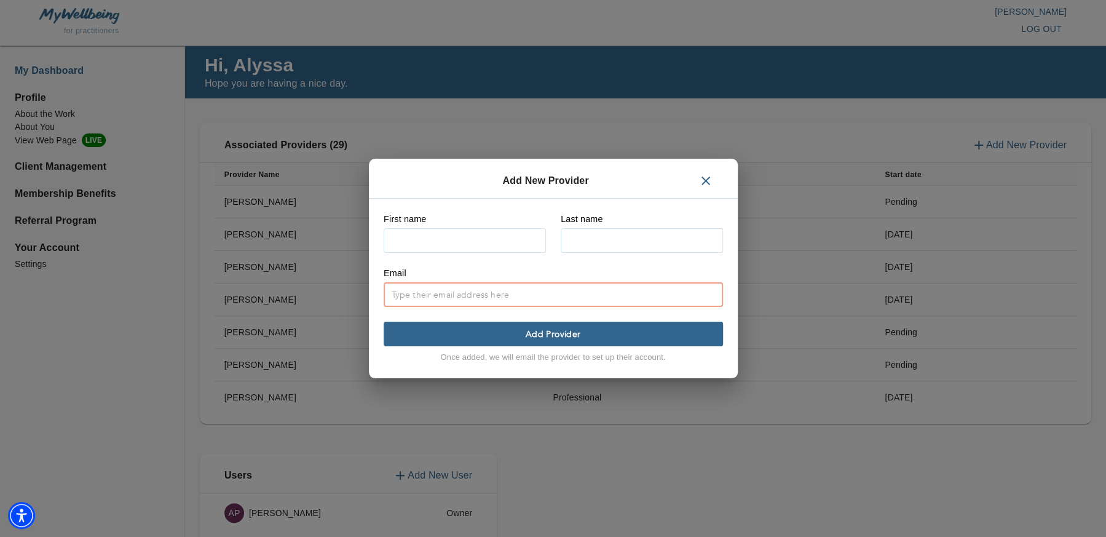
click at [440, 291] on input "text" at bounding box center [554, 294] width 340 height 25
paste input "[EMAIL_ADDRESS][PERSON_NAME][DOMAIN_NAME]"
type input "[EMAIL_ADDRESS][PERSON_NAME][DOMAIN_NAME]"
click at [423, 229] on input "text" at bounding box center [465, 240] width 162 height 25
type input "CC"
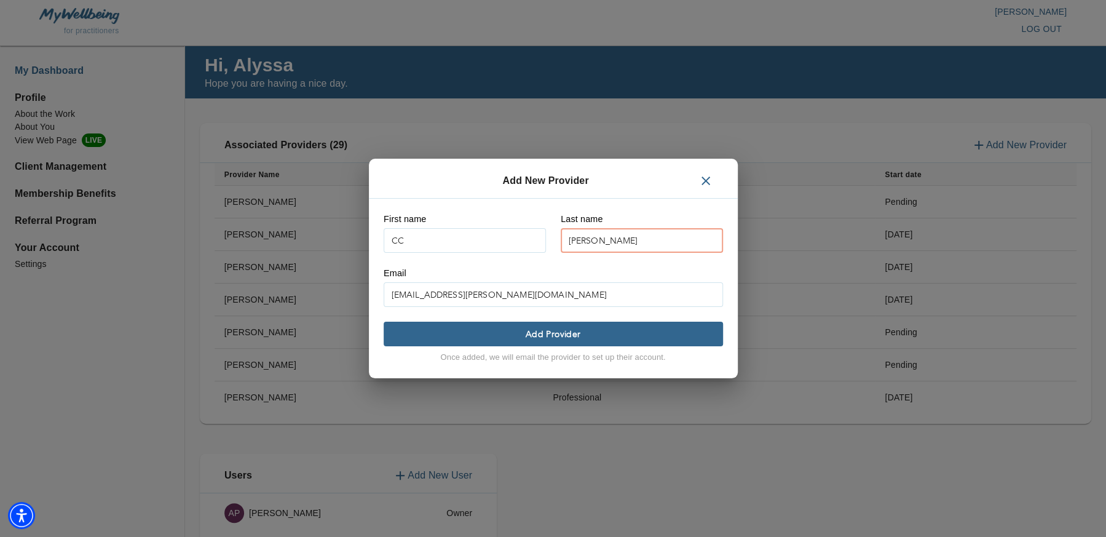
type input "[PERSON_NAME]"
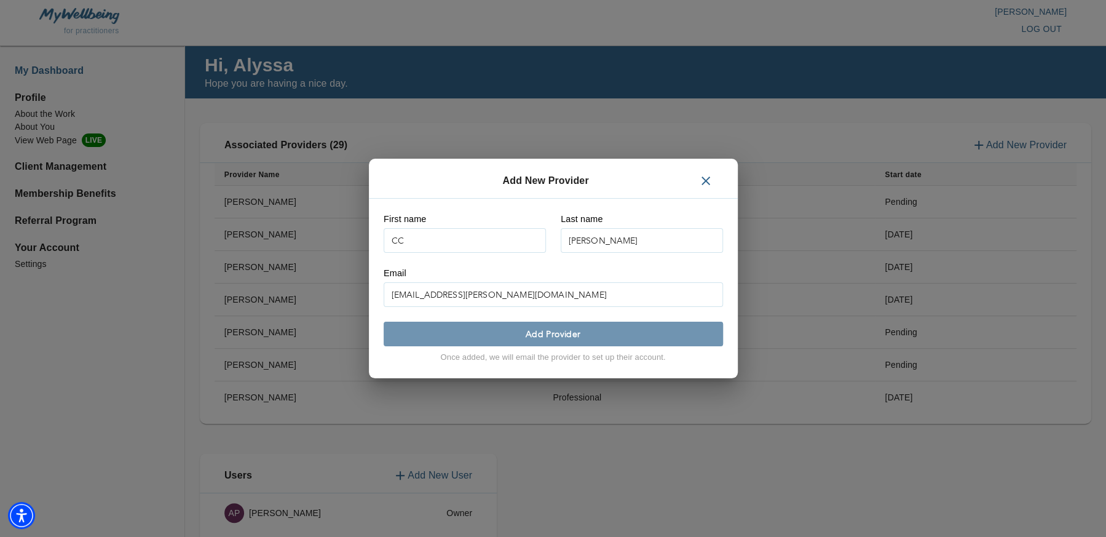
click at [593, 336] on span "Add Provider" at bounding box center [554, 334] width 330 height 12
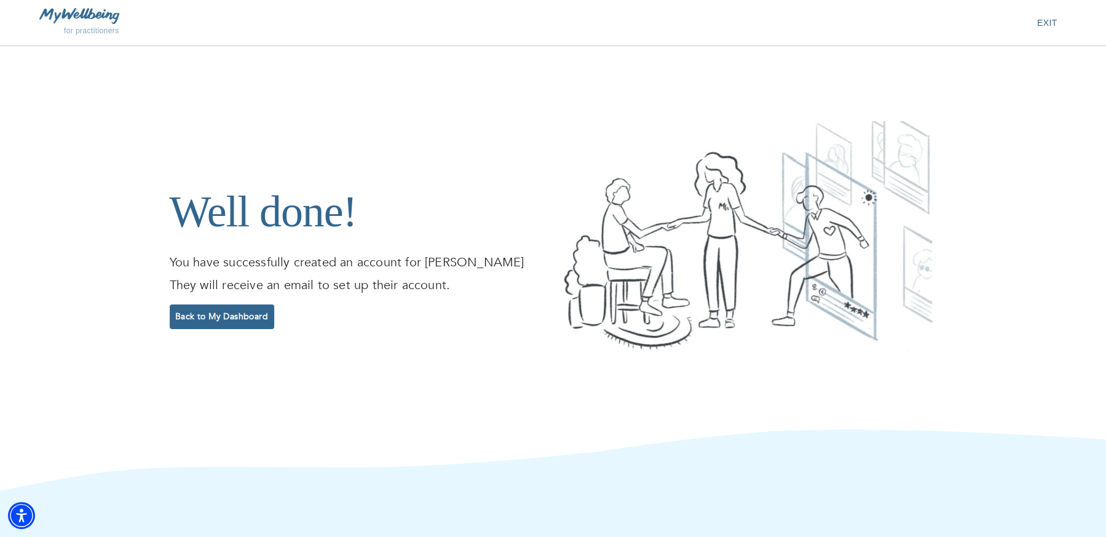
click at [235, 316] on span "Back to My Dashboard" at bounding box center [222, 317] width 95 height 12
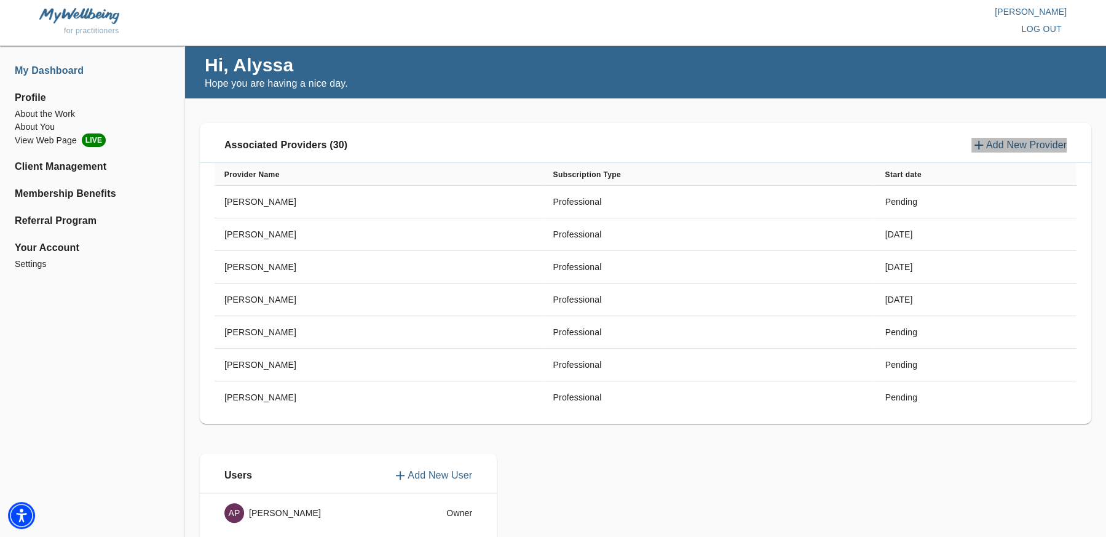
click at [1030, 142] on p "Add New Provider" at bounding box center [1027, 145] width 81 height 15
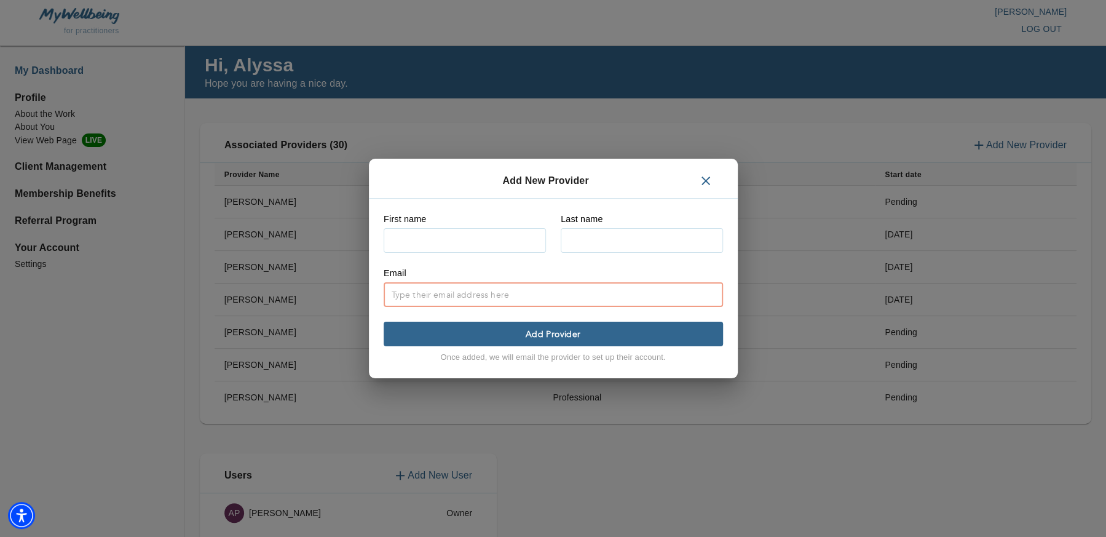
click at [507, 298] on input "text" at bounding box center [554, 294] width 340 height 25
paste input "[EMAIL_ADDRESS][PERSON_NAME][DOMAIN_NAME]"
type input "[EMAIL_ADDRESS][PERSON_NAME][DOMAIN_NAME]"
click at [442, 228] on input "text" at bounding box center [465, 240] width 162 height 25
type input "Jordana"
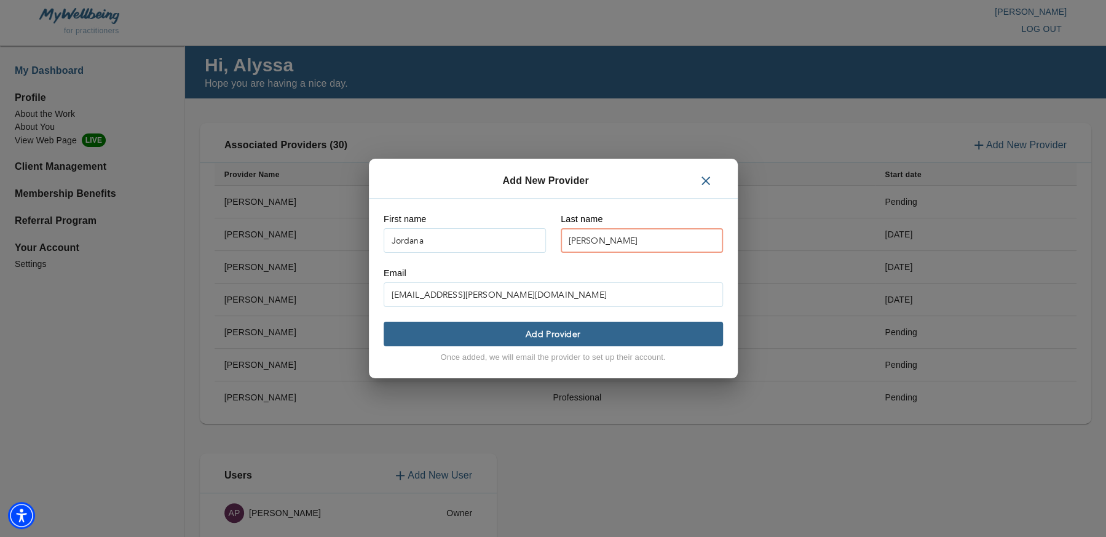
type input "[PERSON_NAME]"
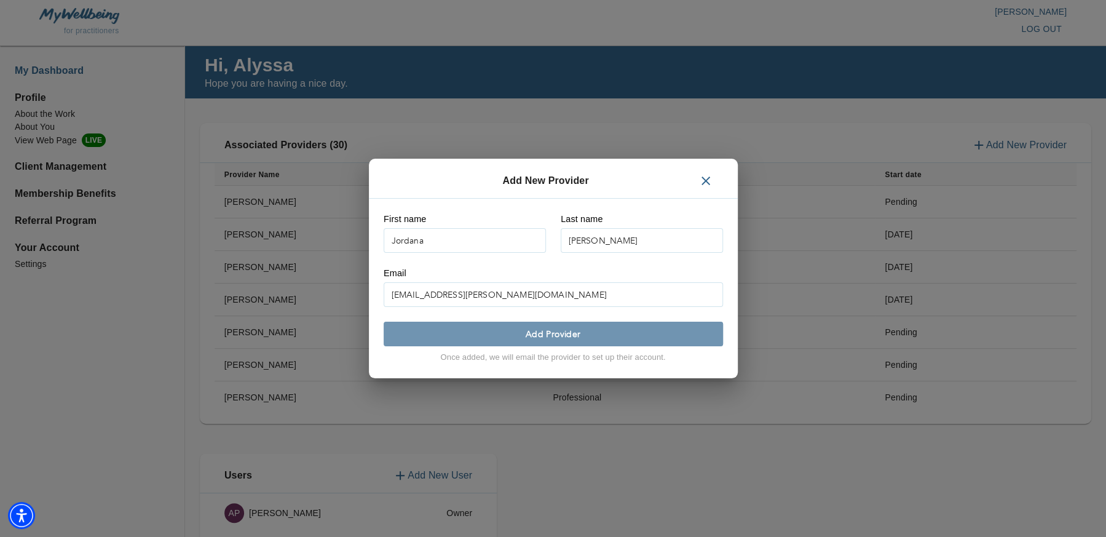
click at [611, 334] on span "Add Provider" at bounding box center [554, 334] width 330 height 12
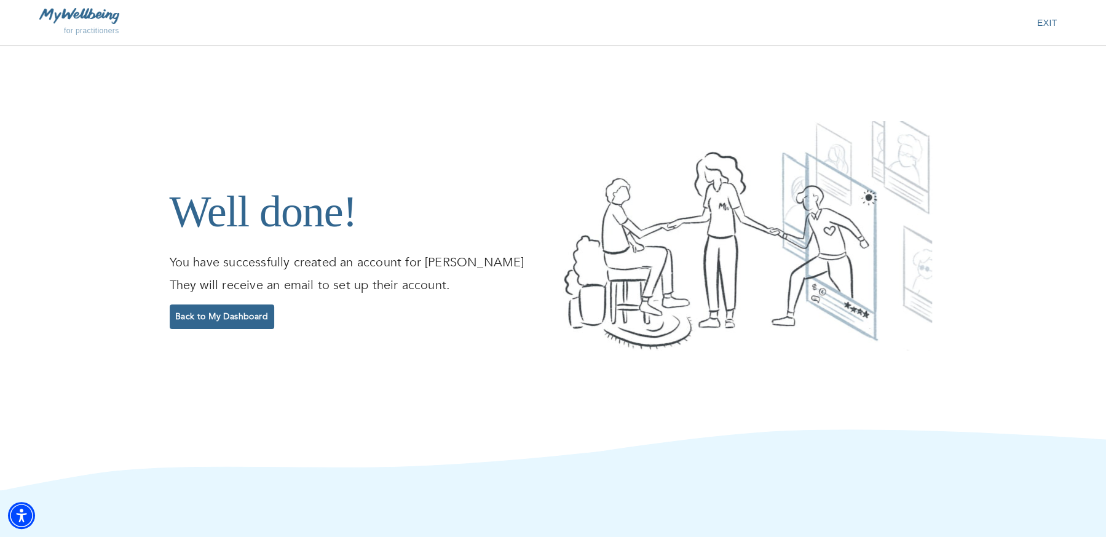
click at [242, 314] on span "Back to My Dashboard" at bounding box center [222, 317] width 95 height 12
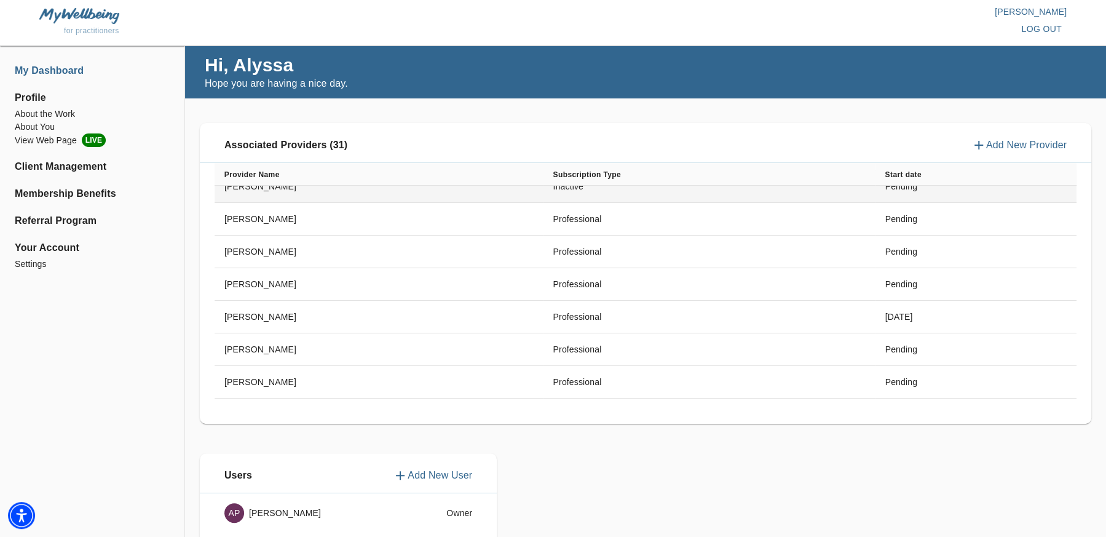
scroll to position [451, 0]
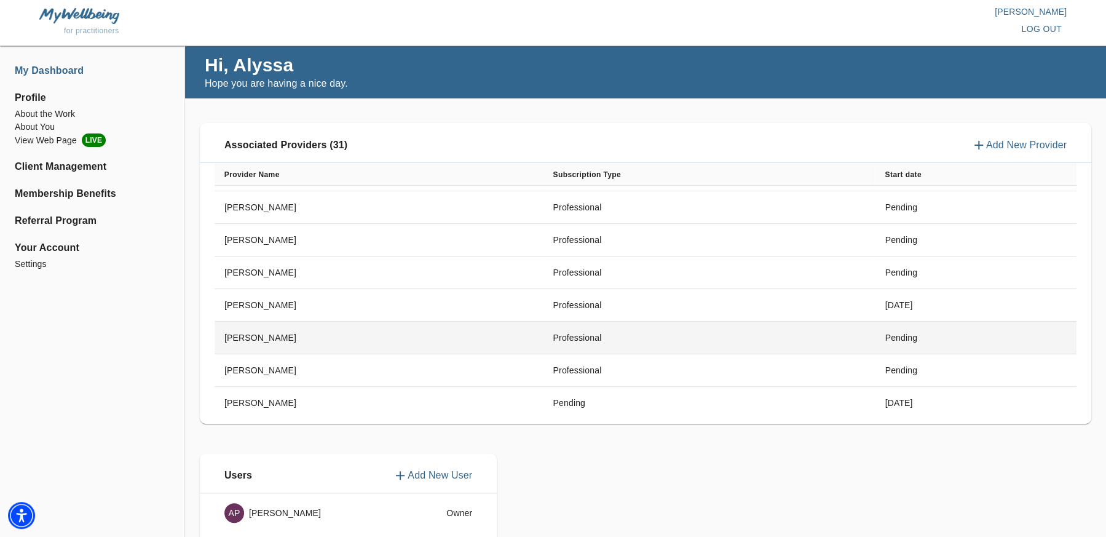
click at [929, 331] on td "Pending" at bounding box center [976, 338] width 202 height 33
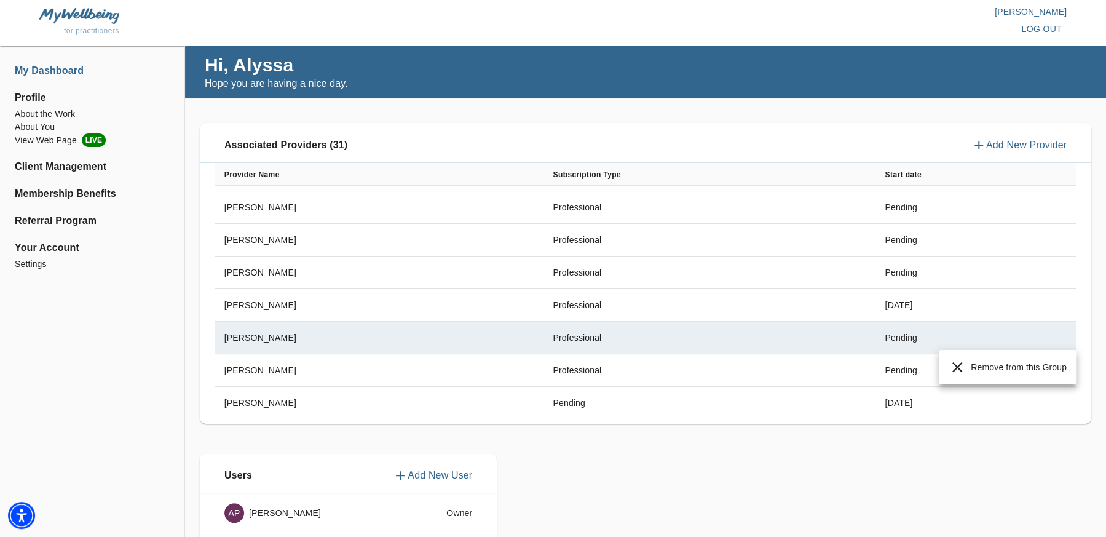
click at [693, 297] on div at bounding box center [553, 268] width 1106 height 537
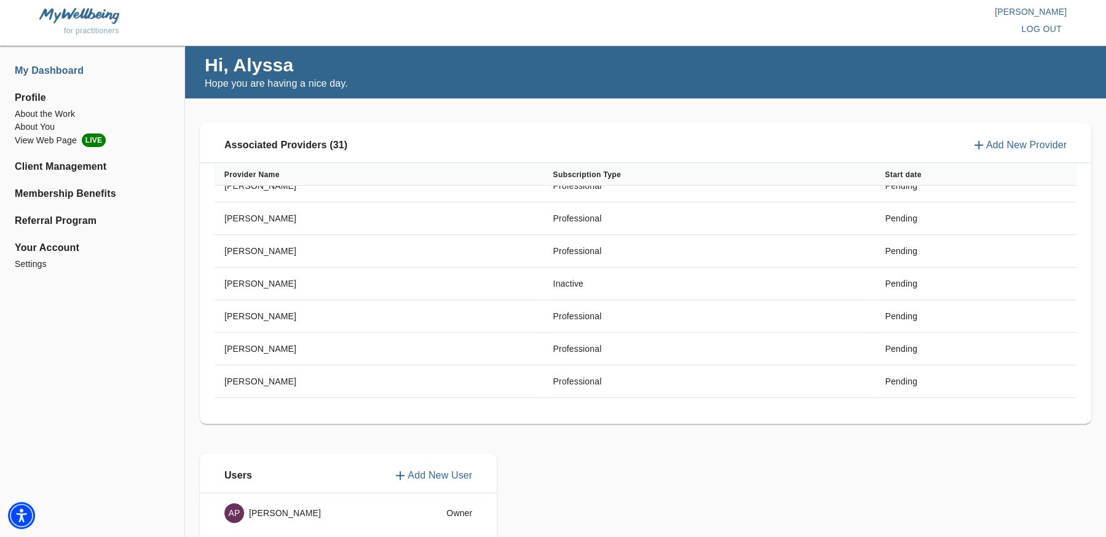
scroll to position [340, 0]
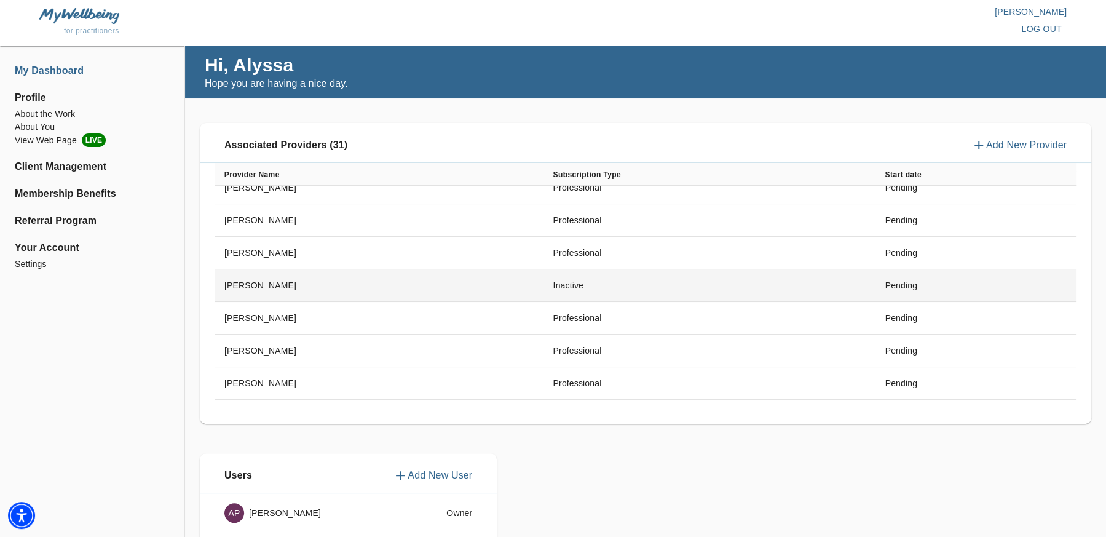
click at [710, 282] on td "Inactive" at bounding box center [709, 285] width 332 height 33
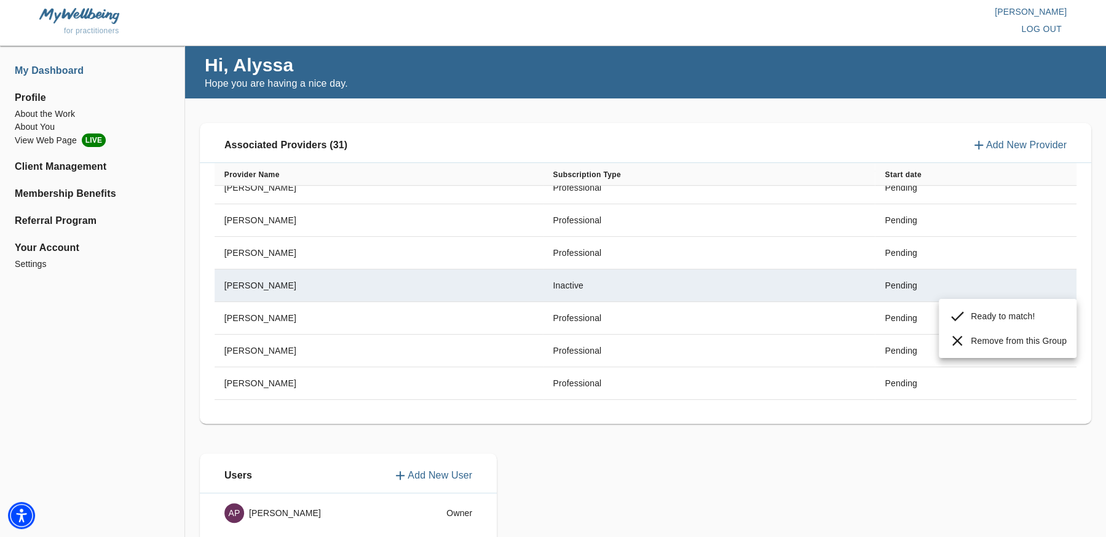
click at [973, 346] on p "Remove from this Group" at bounding box center [1019, 341] width 96 height 12
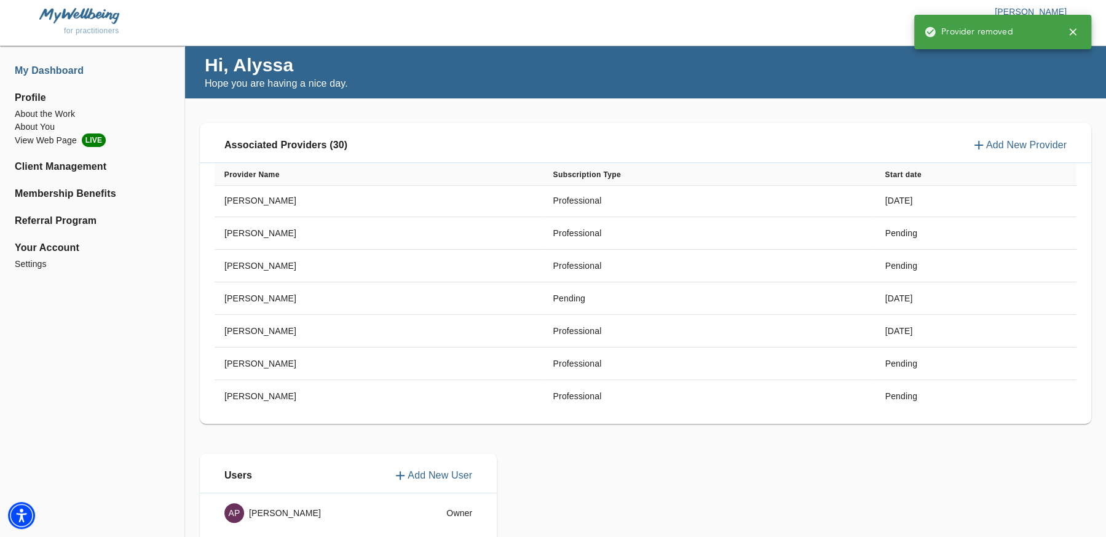
scroll to position [524, 0]
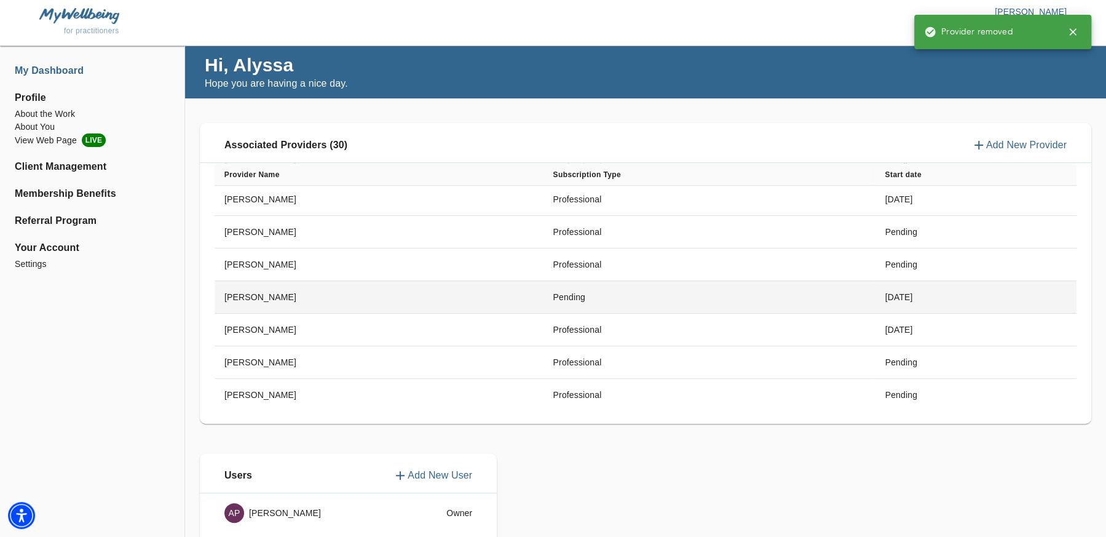
click at [658, 290] on td "Pending" at bounding box center [709, 297] width 332 height 33
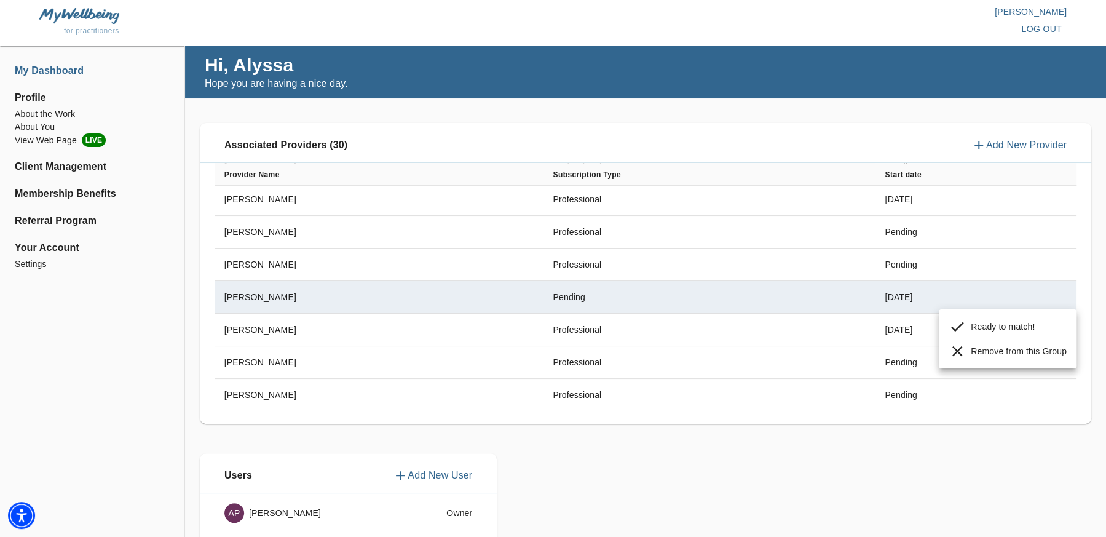
click at [995, 352] on p "Remove from this Group" at bounding box center [1019, 351] width 96 height 12
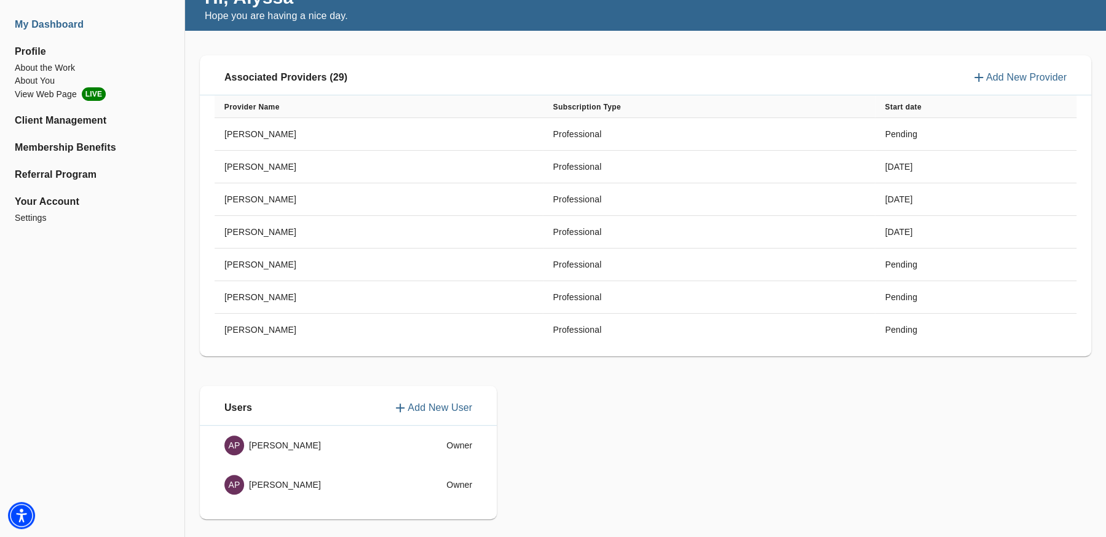
scroll to position [0, 0]
